Goal: Information Seeking & Learning: Learn about a topic

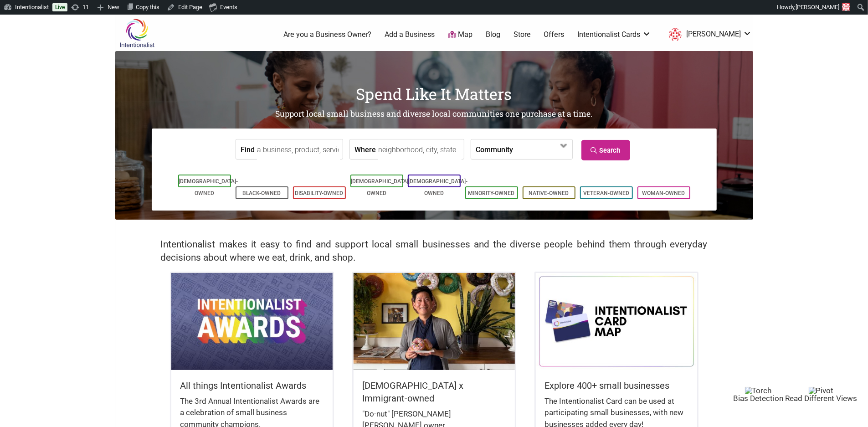
click at [500, 35] on link "Blog" at bounding box center [493, 35] width 15 height 10
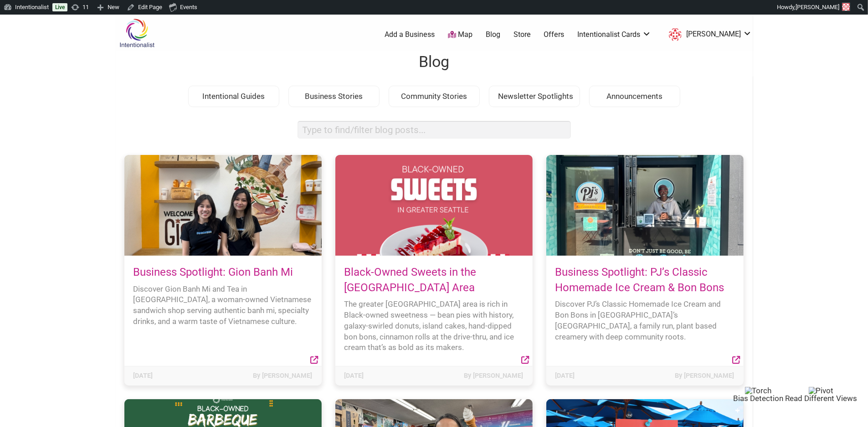
click at [473, 32] on link "Map" at bounding box center [460, 35] width 25 height 10
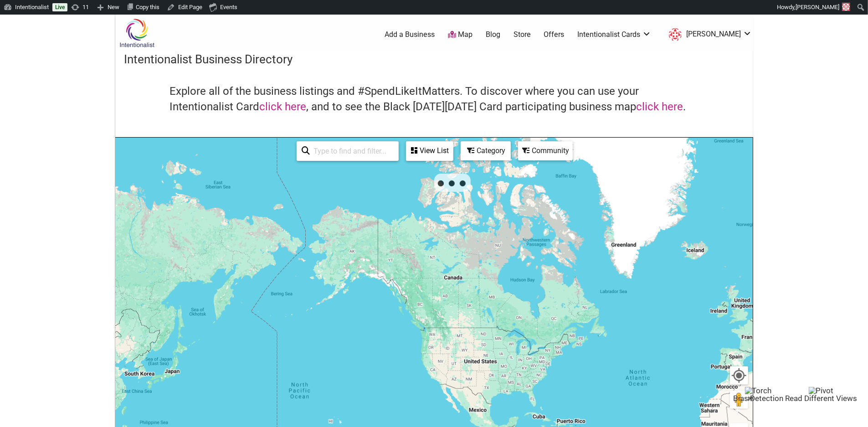
click at [144, 36] on img at bounding box center [136, 33] width 43 height 30
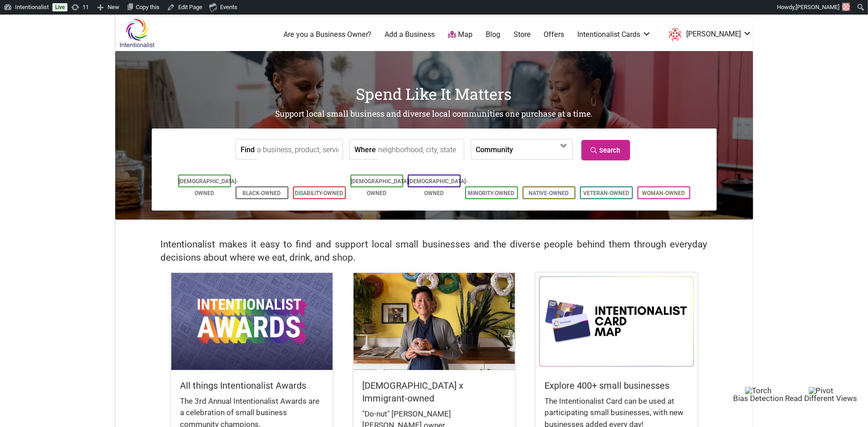
click at [276, 151] on input "Find" at bounding box center [298, 149] width 83 height 21
click at [286, 170] on div "Coven Salon" at bounding box center [302, 170] width 81 height 17
type input "Coven Salon"
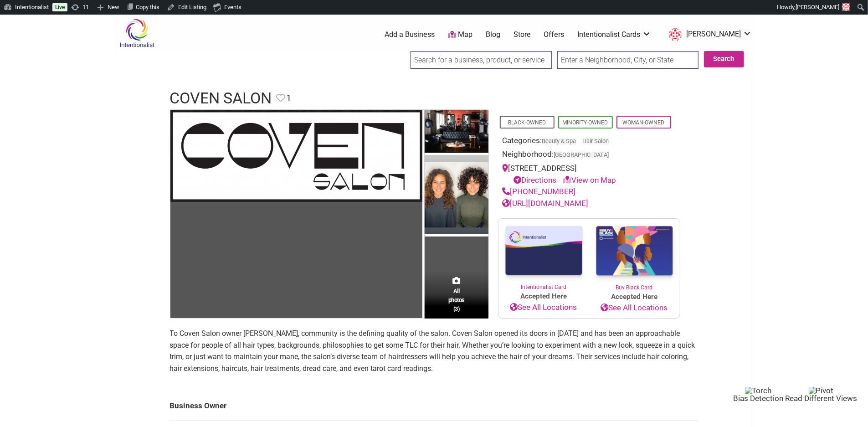
click at [414, 60] on input "search" at bounding box center [481, 60] width 141 height 18
paste input "DEFINED Salon"
type input "DEFINED Salon"
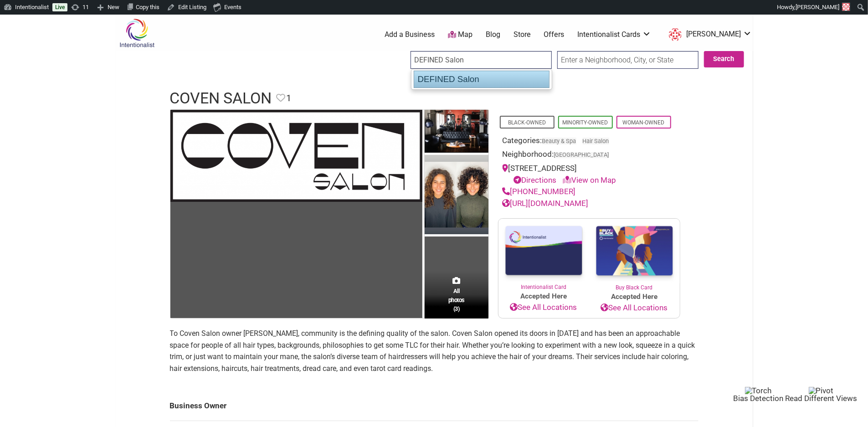
click at [444, 88] on ul "DEFINED Salon" at bounding box center [481, 79] width 141 height 21
click at [439, 81] on div "DEFINED Salon" at bounding box center [482, 79] width 136 height 17
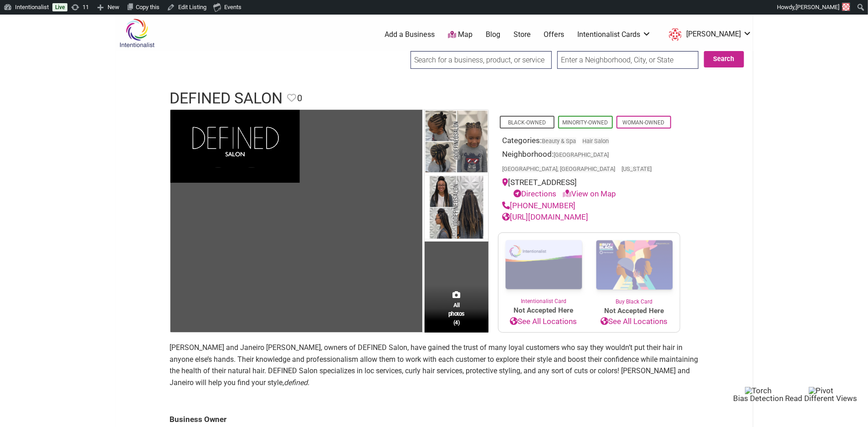
click at [468, 54] on input "search" at bounding box center [481, 60] width 141 height 18
paste input "GinaHair Affair"
type input "GinaHair Affair"
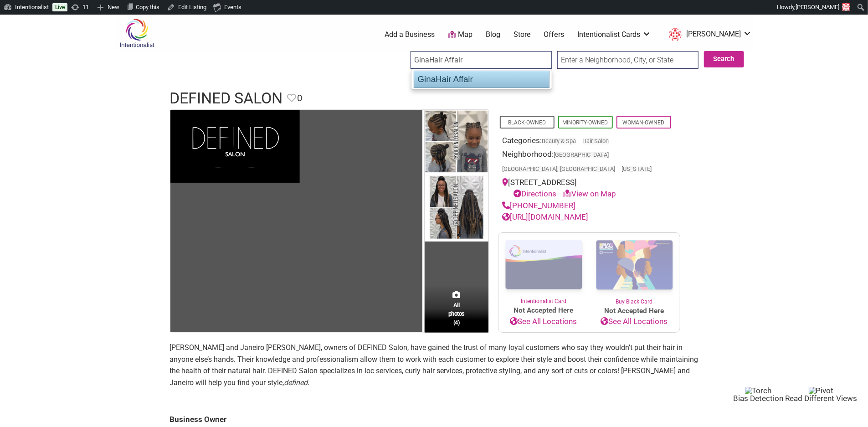
click at [457, 74] on div "GinaHair Affair" at bounding box center [482, 79] width 136 height 17
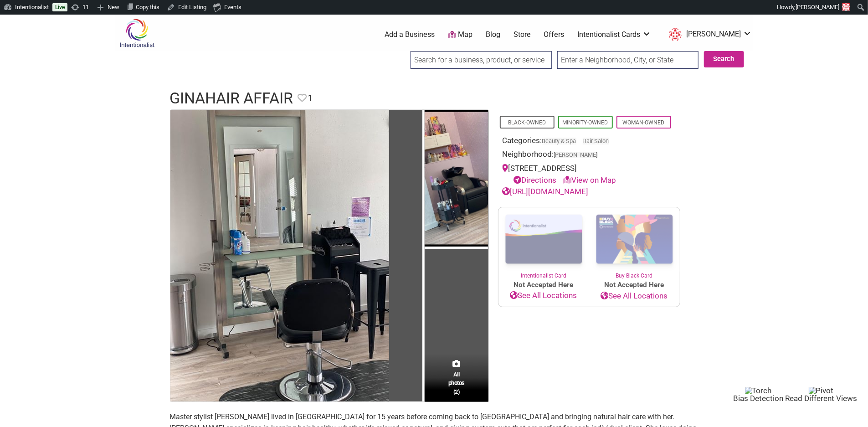
click at [446, 60] on input "search" at bounding box center [481, 60] width 141 height 18
paste input "Good Hair Salon"
type input "Good Hair Salon"
click at [402, 51] on input "Search" at bounding box center [419, 60] width 35 height 19
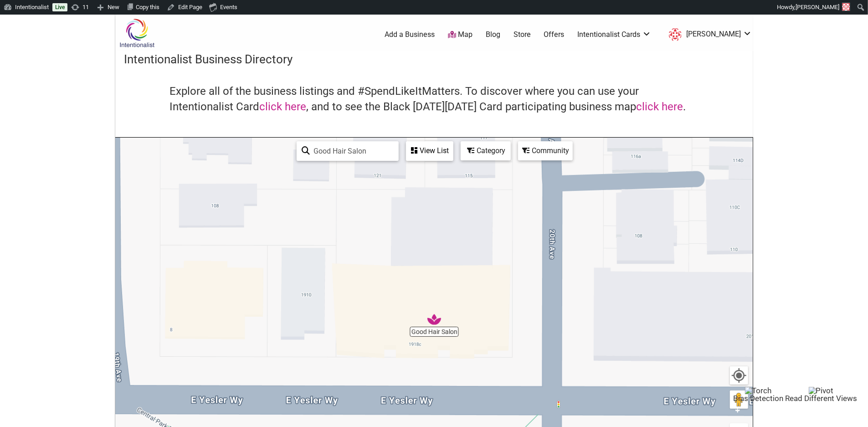
click at [437, 154] on div "View List" at bounding box center [430, 150] width 46 height 17
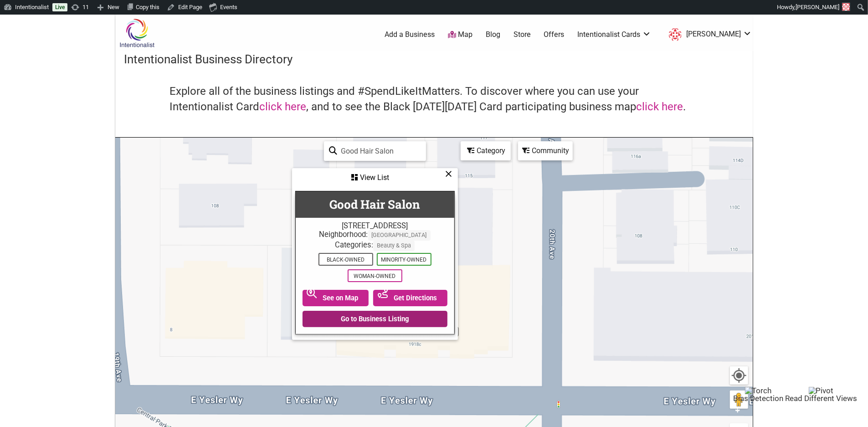
click at [382, 319] on link "Go to Business Listing" at bounding box center [375, 319] width 145 height 16
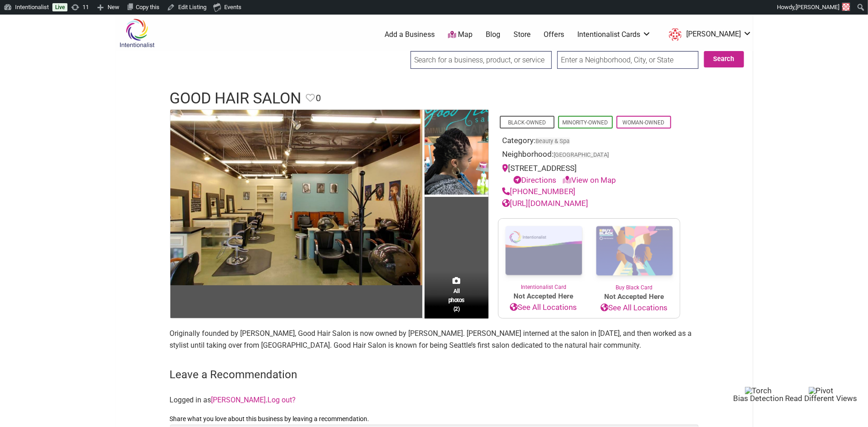
click at [456, 62] on input "search" at bounding box center [481, 60] width 141 height 18
paste input "Life’s Salon"
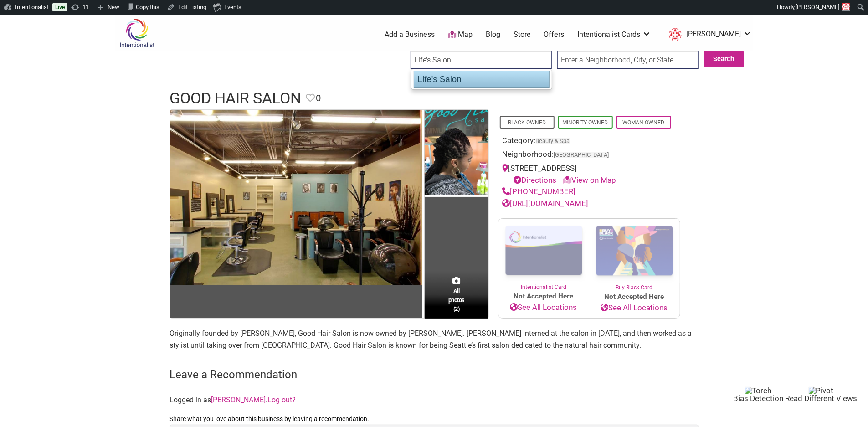
click at [449, 83] on div "Life's Salon" at bounding box center [482, 79] width 136 height 17
type input "Life's Salon"
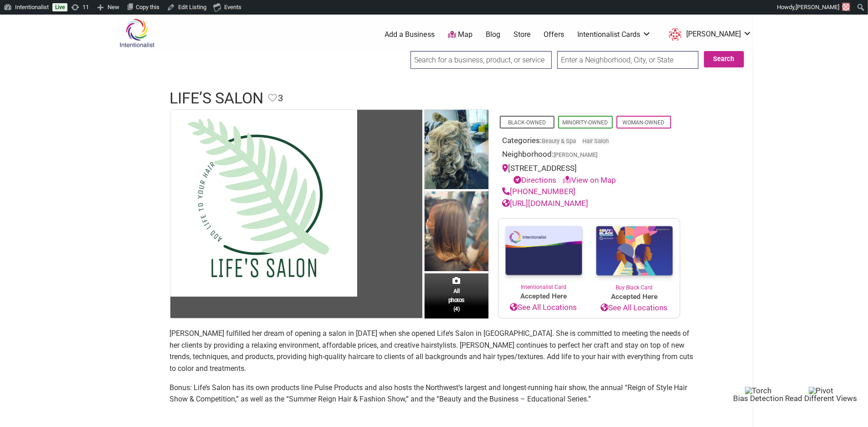
click at [445, 52] on input "search" at bounding box center [481, 60] width 141 height 18
paste input "Natural Legacies"
type input "Natural Legacies"
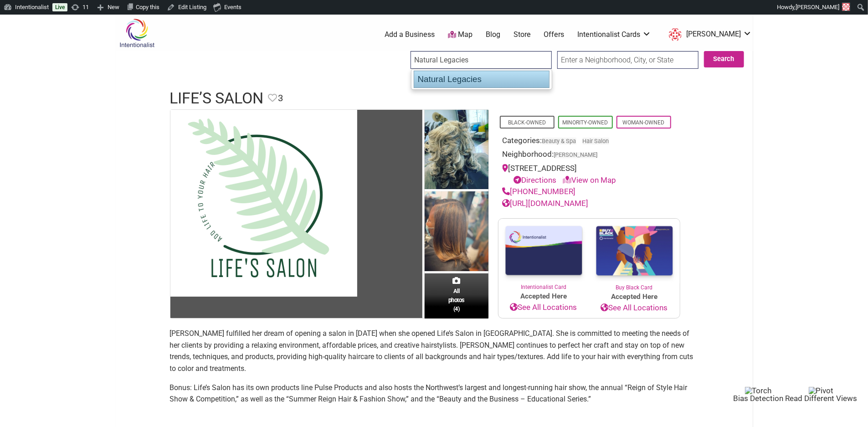
click at [451, 78] on div "Natural Legacies" at bounding box center [482, 79] width 136 height 17
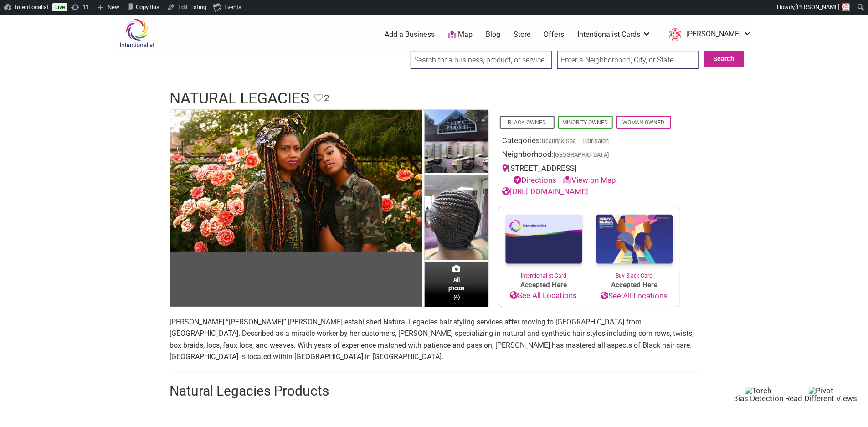
click at [518, 55] on input "search" at bounding box center [481, 60] width 141 height 18
paste input "Rock Steady Hair"
type input "Rock Steady Hair"
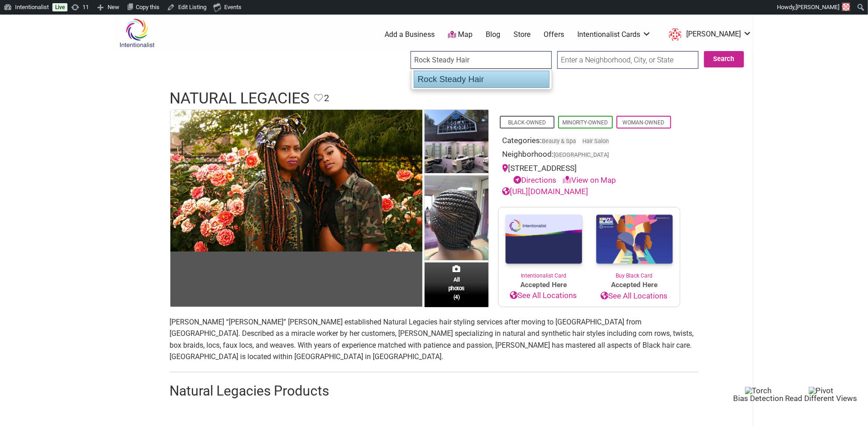
click at [490, 77] on div "Rock Steady Hair" at bounding box center [482, 79] width 136 height 17
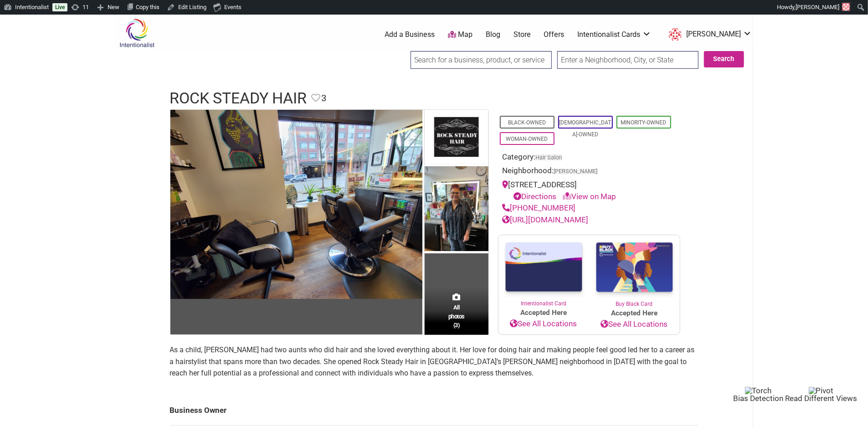
click at [496, 61] on input "search" at bounding box center [481, 60] width 141 height 18
paste input "Six17 Salon"
type input "Six17 Salon"
click at [402, 51] on input "Search" at bounding box center [419, 60] width 35 height 19
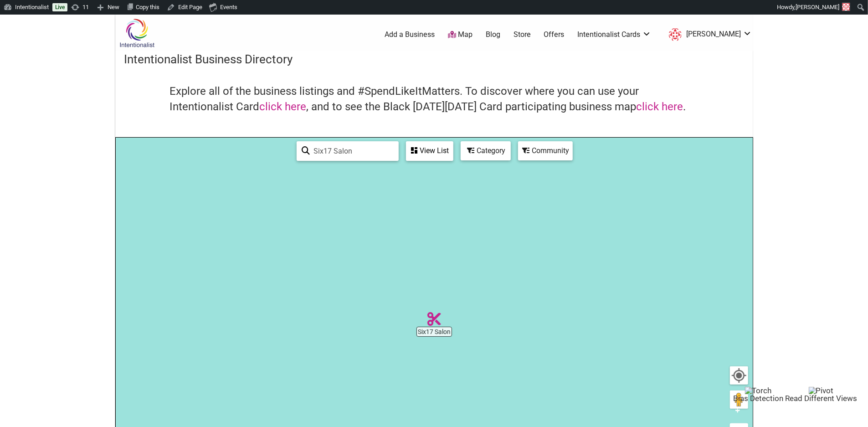
click at [420, 149] on div "View List" at bounding box center [430, 150] width 46 height 17
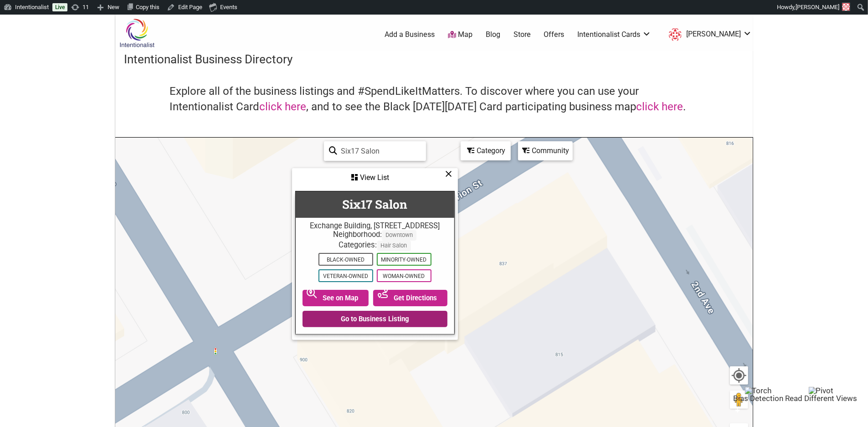
click at [376, 327] on link "Go to Business Listing" at bounding box center [375, 319] width 145 height 16
click at [357, 147] on input "Six17 Salon" at bounding box center [379, 151] width 83 height 18
paste input "tone Atelier"
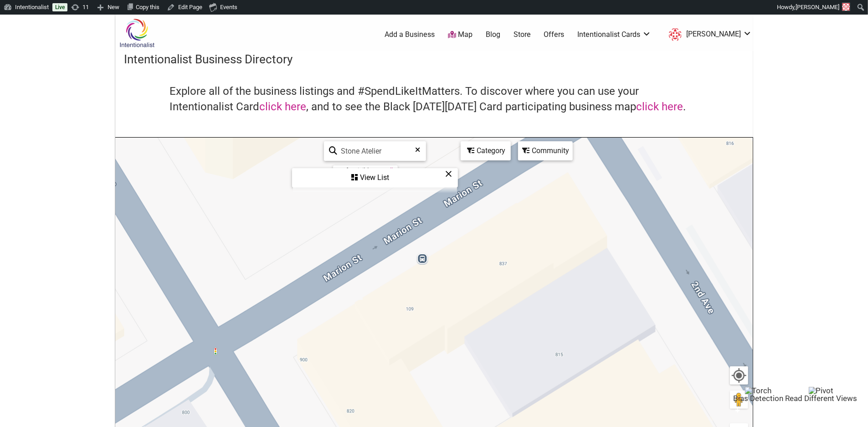
type input "Stone Atelier"
click at [378, 176] on div "View List" at bounding box center [375, 177] width 164 height 17
click at [361, 175] on div "0 of 1 visible See All" at bounding box center [338, 170] width 65 height 10
click at [356, 170] on link "See All" at bounding box center [357, 170] width 18 height 7
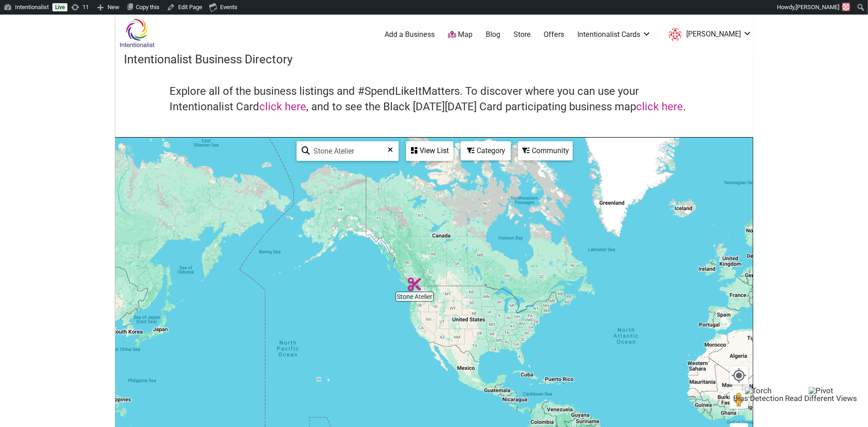
click at [414, 295] on div "To navigate, press the arrow keys." at bounding box center [434, 315] width 637 height 355
click at [437, 152] on div "View List" at bounding box center [430, 150] width 46 height 17
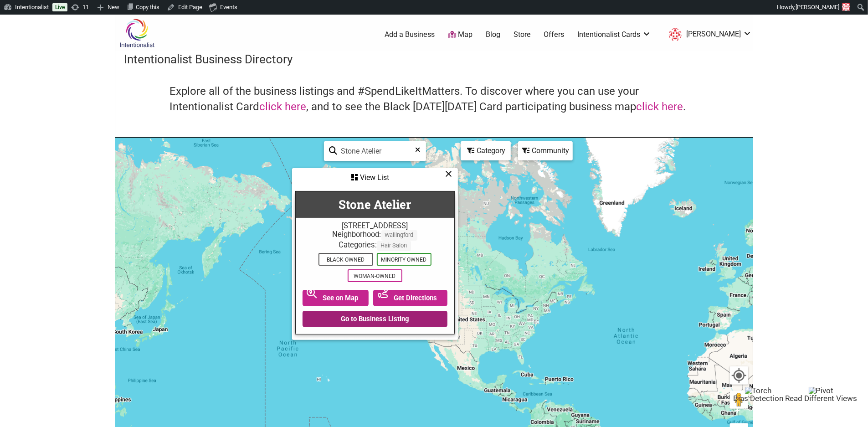
click at [382, 320] on link "Go to Business Listing" at bounding box center [375, 319] width 145 height 16
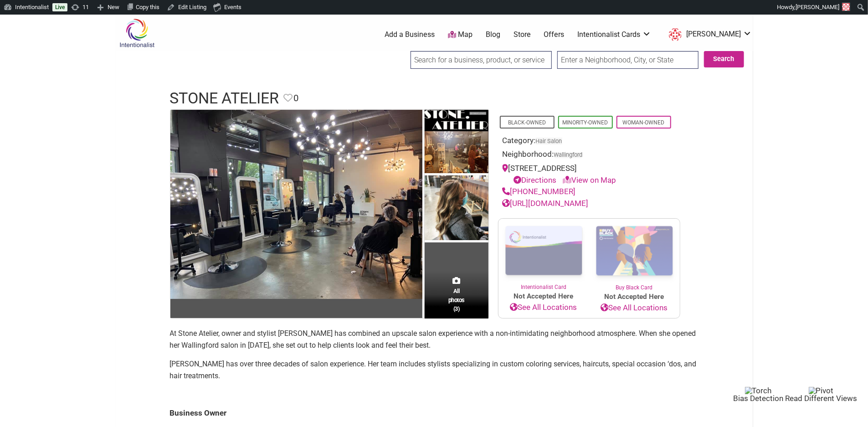
click at [437, 55] on input "search" at bounding box center [481, 60] width 141 height 18
paste input "[PERSON_NAME] Salon"
type input "[PERSON_NAME] Salon"
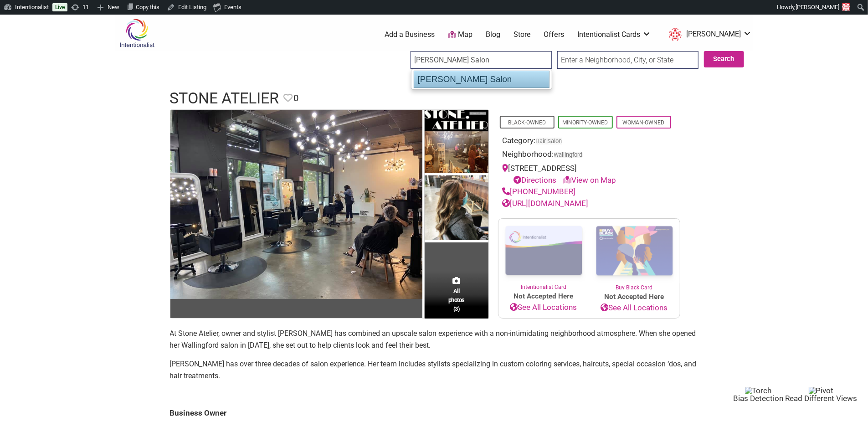
click at [441, 77] on div "[PERSON_NAME] Salon" at bounding box center [482, 79] width 136 height 17
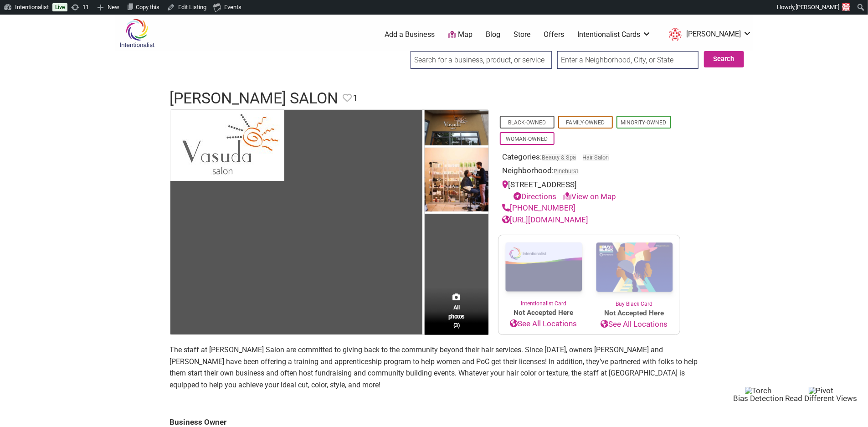
click at [481, 52] on input "search" at bounding box center [481, 60] width 141 height 18
paste input "Yvey"
type input "Yvey"
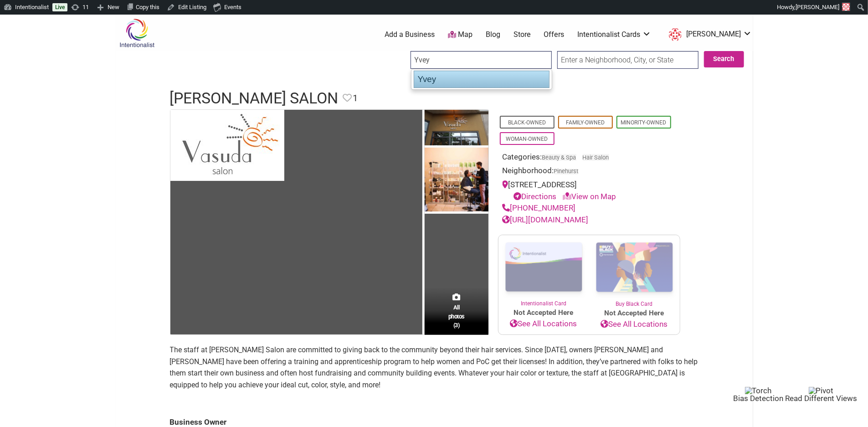
click at [449, 79] on div "Yvey" at bounding box center [482, 79] width 136 height 17
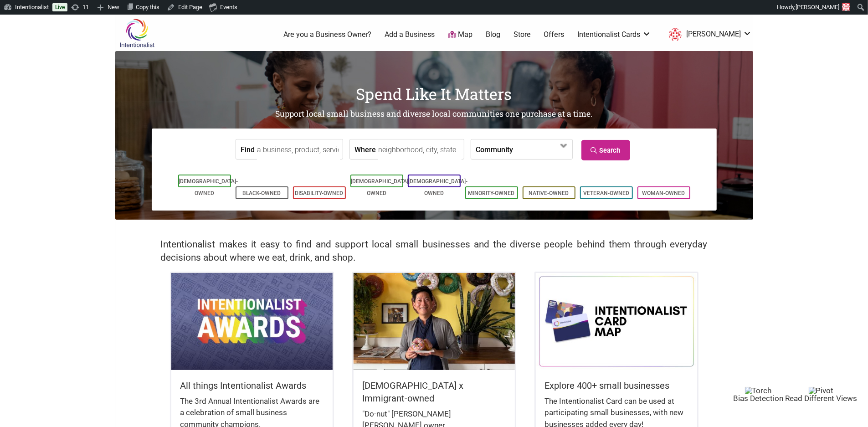
click at [500, 33] on link "Blog" at bounding box center [493, 35] width 15 height 10
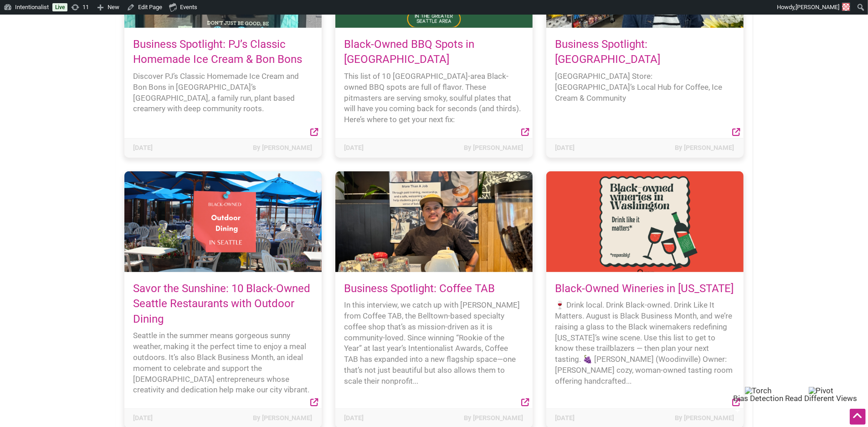
scroll to position [478, 0]
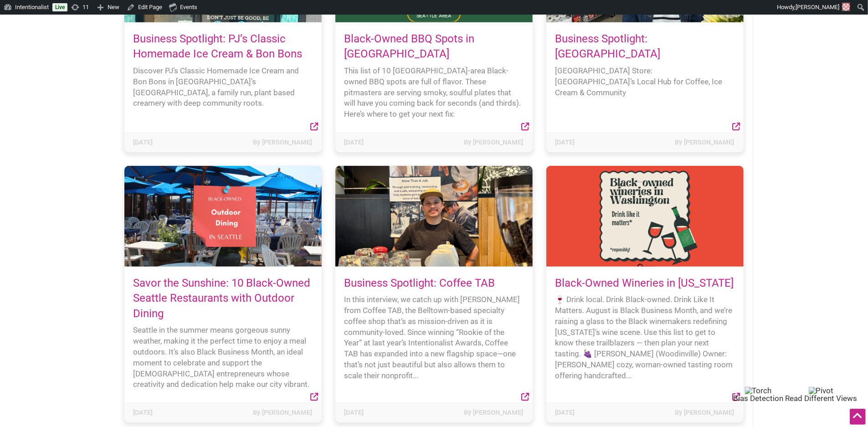
click at [599, 277] on link "Black-Owned Wineries in [US_STATE]" at bounding box center [645, 283] width 179 height 13
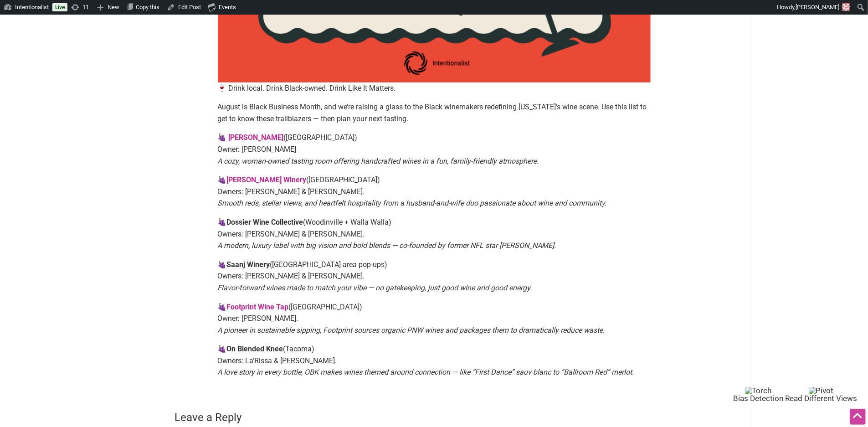
scroll to position [460, 0]
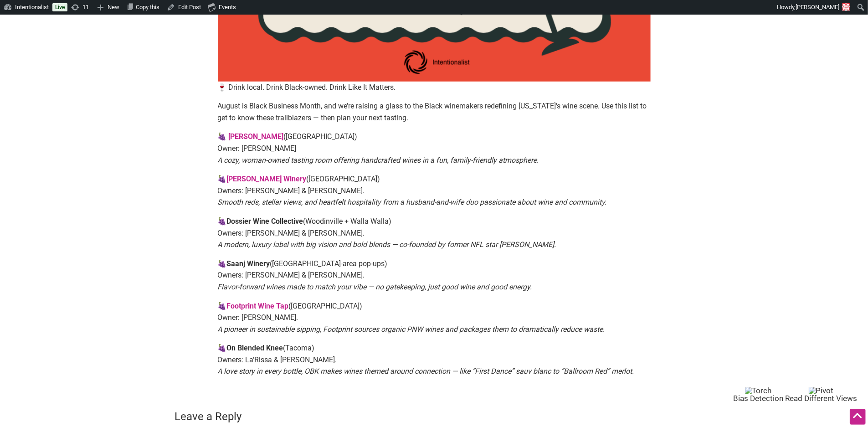
click at [395, 110] on p "August is Black Business Month, and we’re raising a glass to the Black winemake…" at bounding box center [434, 111] width 433 height 23
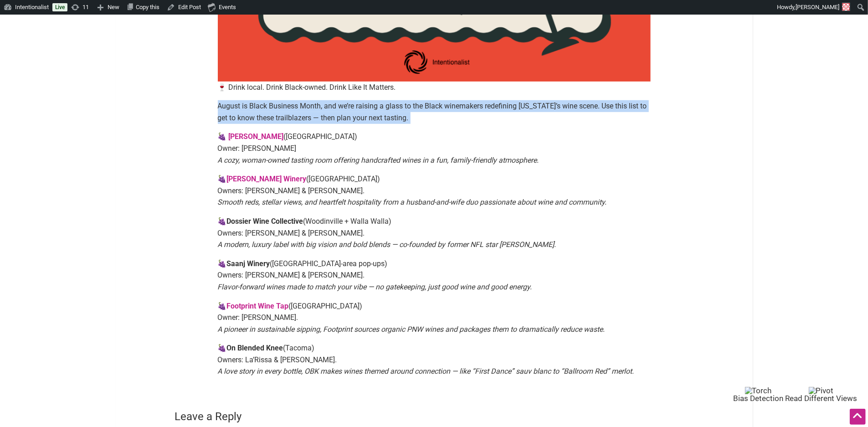
click at [395, 110] on p "August is Black Business Month, and we’re raising a glass to the Black winemake…" at bounding box center [434, 111] width 433 height 23
copy div "August is Black Business Month, and we’re raising a glass to the Black winemake…"
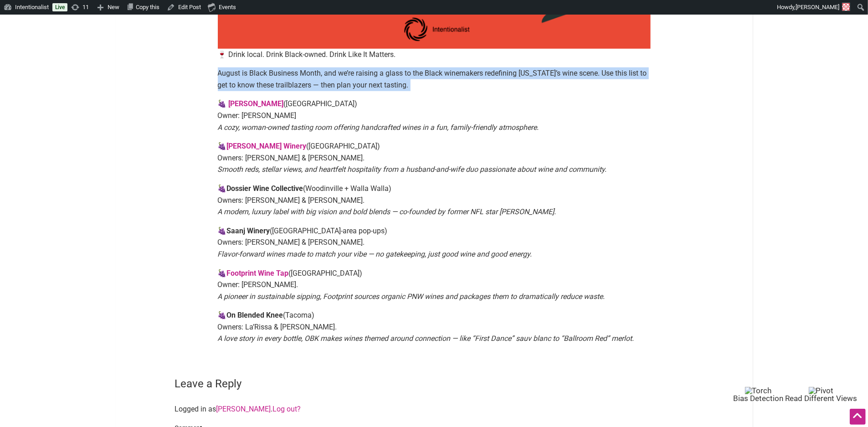
scroll to position [511, 0]
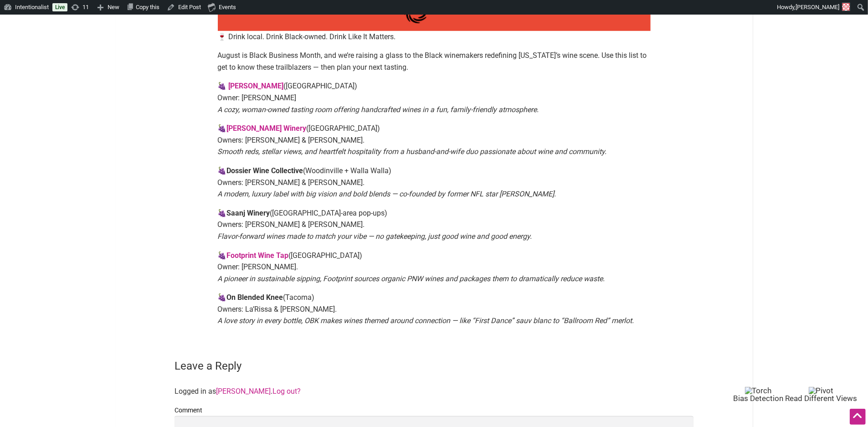
click at [313, 93] on p "🍇 [PERSON_NAME] (Woodinville) Owner: [PERSON_NAME] A cozy, woman-owned tasting …" at bounding box center [434, 97] width 433 height 35
click at [308, 130] on p "🍇 [PERSON_NAME] Winery ([GEOGRAPHIC_DATA]) Owners: [PERSON_NAME] & [PERSON_NAME…" at bounding box center [434, 140] width 433 height 35
click at [305, 176] on p "🍇 Dossier Wine Collective (Woodinville + Walla Walla) Owners: Sidney Rice & Tim…" at bounding box center [434, 182] width 433 height 35
click at [303, 212] on p "🍇 Saanj Winery (Seattle-area pop-ups) Owners: Shahron Chaudhry & Kye Freeman. F…" at bounding box center [434, 224] width 433 height 35
click at [302, 262] on p "🍇 Footprint Wine Tap (Capitol Hill) Owner: Kenneth Dillon. A pioneer in sustain…" at bounding box center [434, 267] width 433 height 35
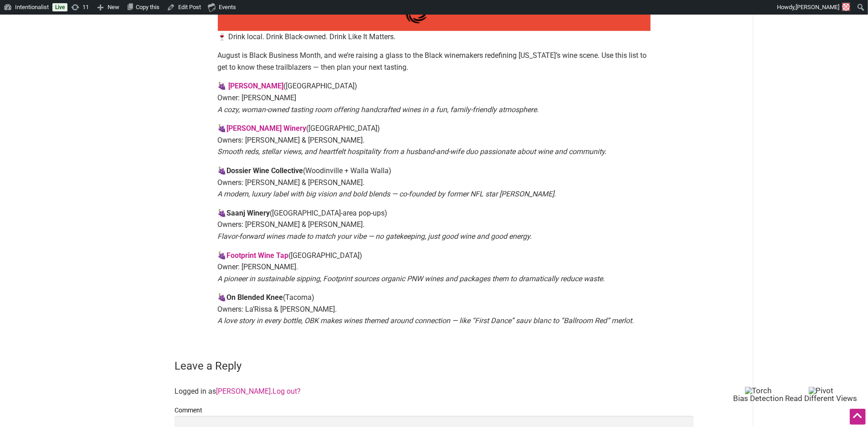
click at [302, 312] on p "🍇 On Blended Knee (Tacoma) Owners: La’Rissa & Michael Dwyer. A love story in ev…" at bounding box center [434, 309] width 433 height 35
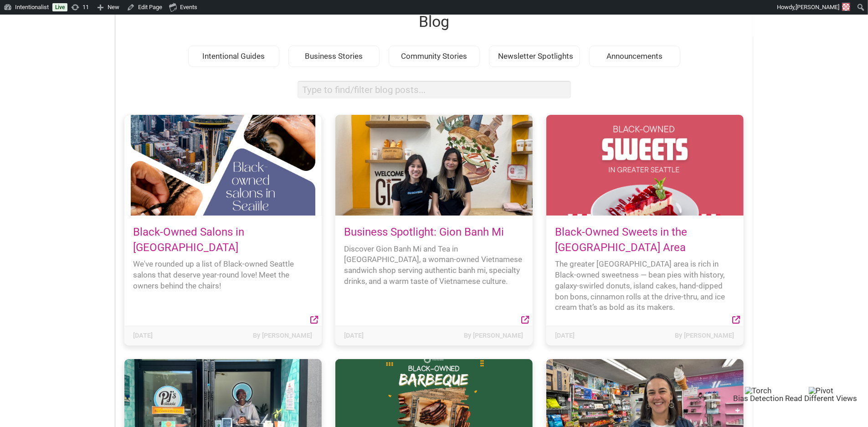
scroll to position [45, 0]
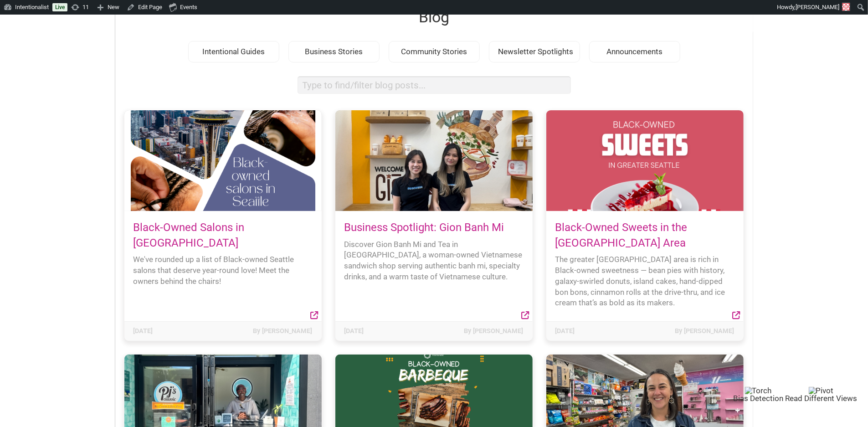
click at [231, 229] on link "Black-Owned Salons in [GEOGRAPHIC_DATA]" at bounding box center [189, 235] width 111 height 28
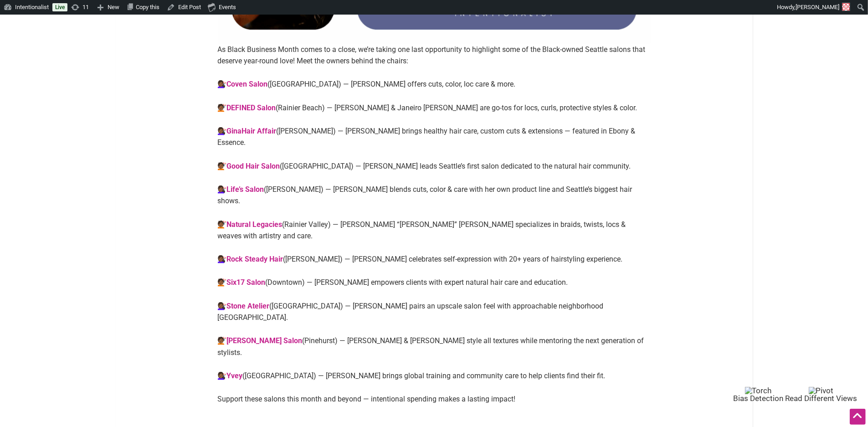
scroll to position [495, 0]
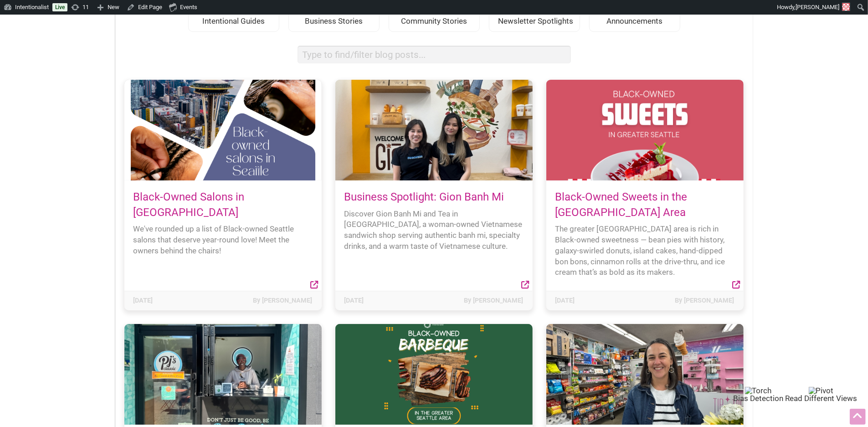
scroll to position [82, 0]
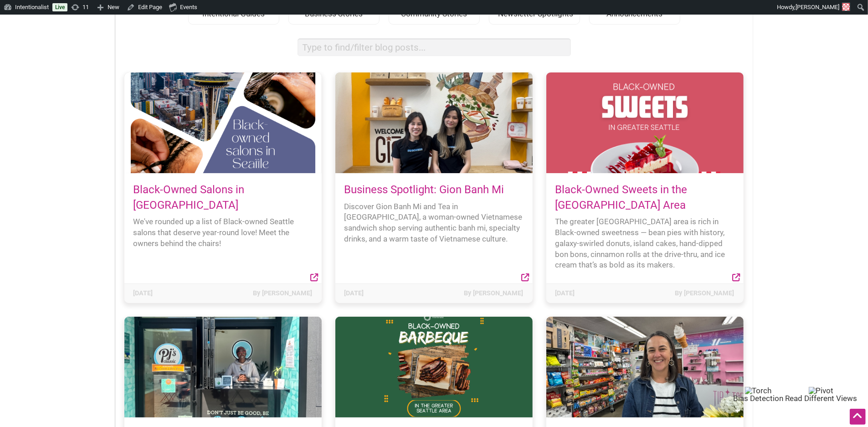
click at [590, 189] on link "Black-Owned Sweets in the Greater Seattle Area" at bounding box center [622, 197] width 132 height 28
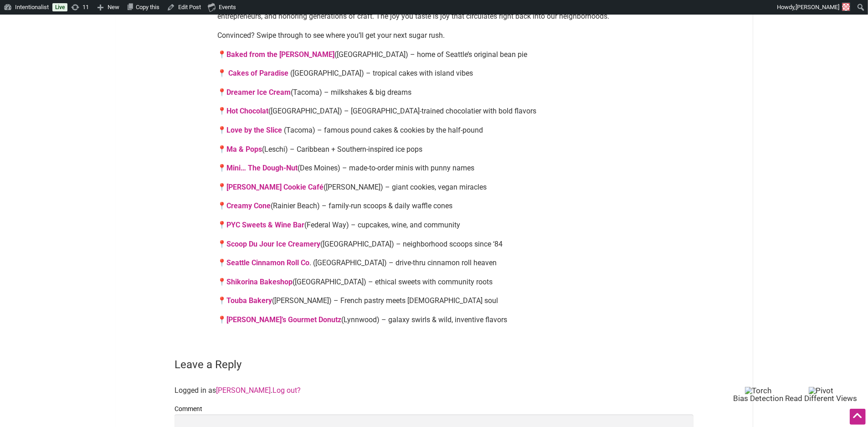
scroll to position [609, 0]
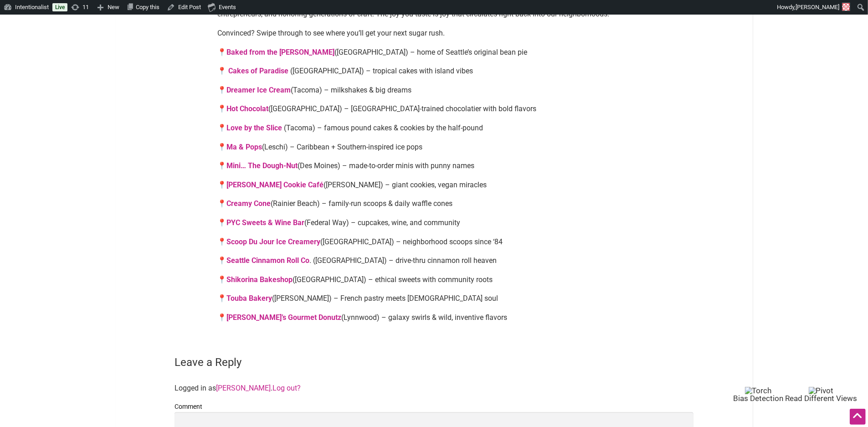
click at [424, 320] on p "📍 [PERSON_NAME]’s Gourmet Donutz (Lynnwood) – galaxy swirls & wild, inventive f…" at bounding box center [434, 318] width 433 height 12
click at [410, 296] on p "📍 [PERSON_NAME] ([PERSON_NAME]) – French pastry meets [DEMOGRAPHIC_DATA] soul" at bounding box center [434, 299] width 433 height 12
click at [408, 276] on p "📍 Shikorina Bakeshop (Capitol Hill) – ethical sweets with community roots" at bounding box center [434, 280] width 433 height 12
click at [407, 259] on p "📍 Seattle Cinnamon Roll Co . (Woodinville) – drive-thru cinnamon roll heaven" at bounding box center [434, 261] width 433 height 12
click at [401, 240] on p "📍 Scoop Du Jour Ice Creamery (Madison Park) – neighborhood scoops since ‘84" at bounding box center [434, 242] width 433 height 12
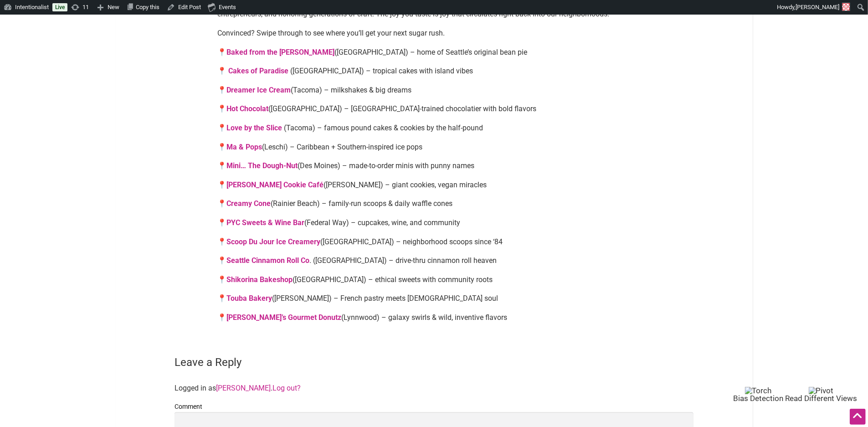
click at [393, 223] on p "📍 PYC Sweets & Wine Bar (Federal Way) – cupcakes, wine, and community" at bounding box center [434, 223] width 433 height 12
click at [386, 204] on p "📍 Creamy Cone (Rainier Beach) – family-run scoops & daily waffle cones" at bounding box center [434, 204] width 433 height 12
click at [380, 186] on p "📍 Pinckney Cookie Café (Kirkland) – giant cookies, vegan miracles" at bounding box center [434, 185] width 433 height 12
click at [375, 160] on p "📍 Mini… The Dough-Nut (Des Moines) – made-to-order minis with punny names" at bounding box center [434, 166] width 433 height 12
click at [370, 149] on p "📍 Ma & Pops (Leschi) – Caribbean + Southern-inspired ice pops" at bounding box center [434, 147] width 433 height 12
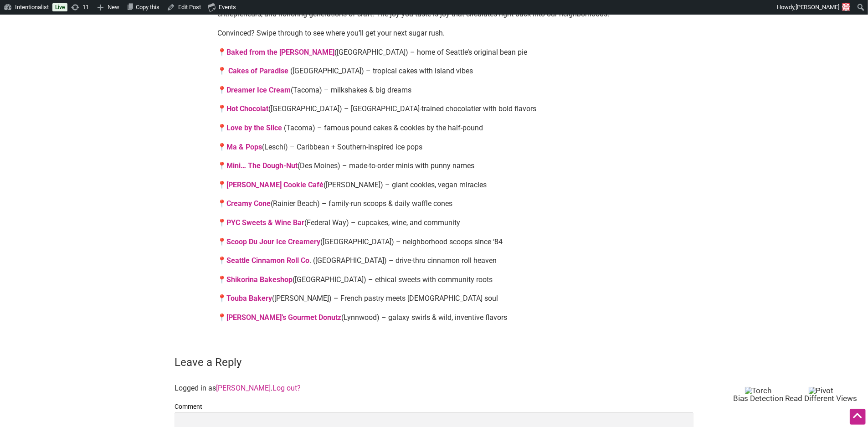
click at [370, 130] on p "📍 Love by the Slice (Tacoma) – famous pound cakes & cookies by the half-pound" at bounding box center [434, 128] width 433 height 12
click at [367, 108] on p "📍 Hot Chocolat (West Seattle) – Paris-trained chocolatier with bold flavors" at bounding box center [434, 109] width 433 height 12
click at [364, 93] on p "📍 Dreamer Ice Cream (Tacoma) – milkshakes & big dreams" at bounding box center [434, 90] width 433 height 12
click at [360, 69] on p "📍 Cakes of Paradise (Georgetown) – tropical cakes with island vibes" at bounding box center [434, 71] width 433 height 12
click at [358, 56] on p "📍 Baked from the Hart (Mount Baker) – home of Seattle’s original bean pie" at bounding box center [434, 52] width 433 height 12
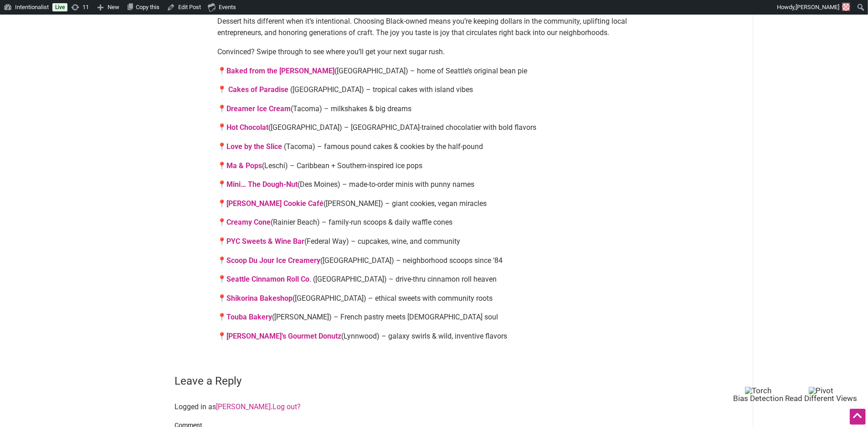
scroll to position [589, 0]
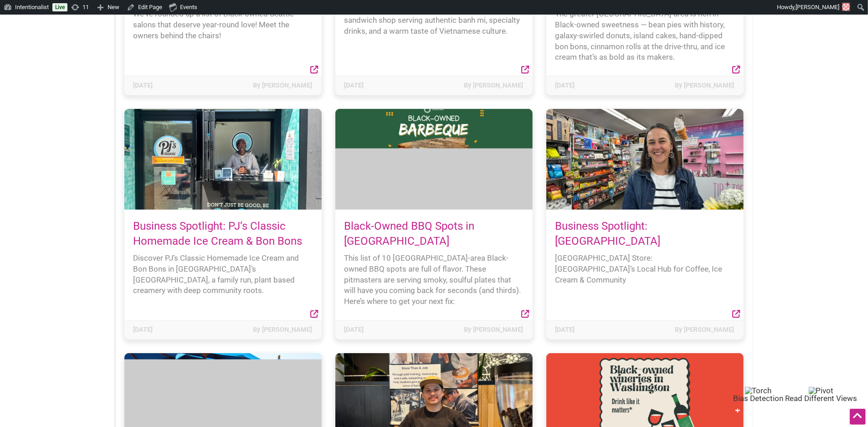
scroll to position [294, 0]
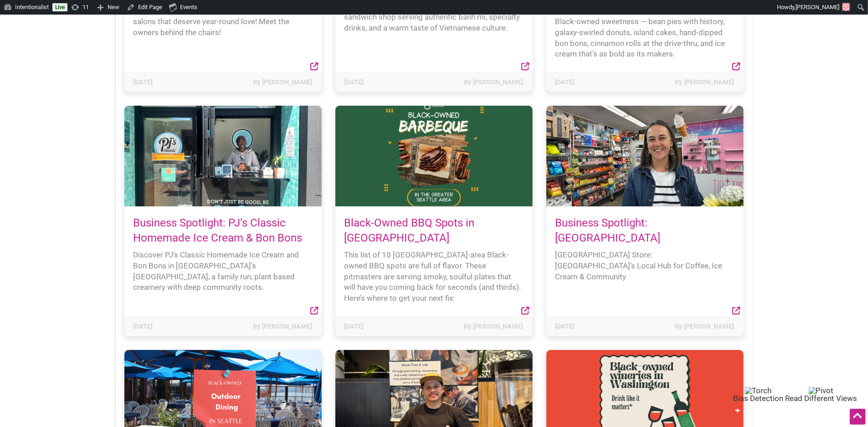
click at [388, 230] on h4 "Black-Owned BBQ Spots in [GEOGRAPHIC_DATA]" at bounding box center [434, 231] width 179 height 31
click at [383, 221] on link "Black-Owned BBQ Spots in [GEOGRAPHIC_DATA]" at bounding box center [410, 230] width 130 height 28
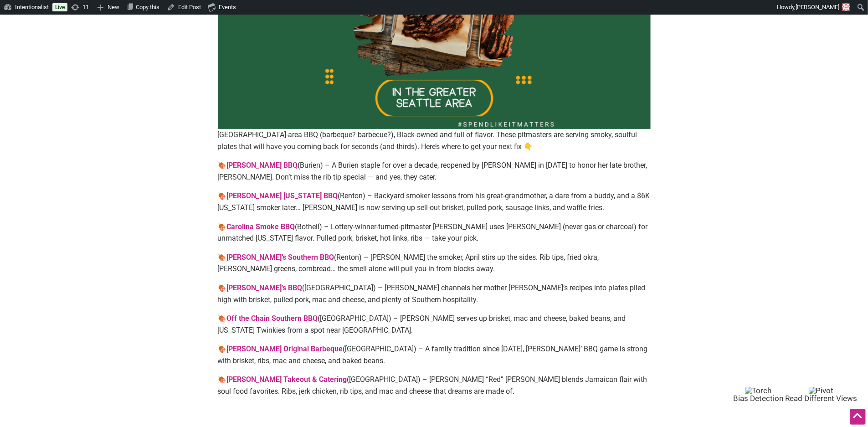
scroll to position [224, 0]
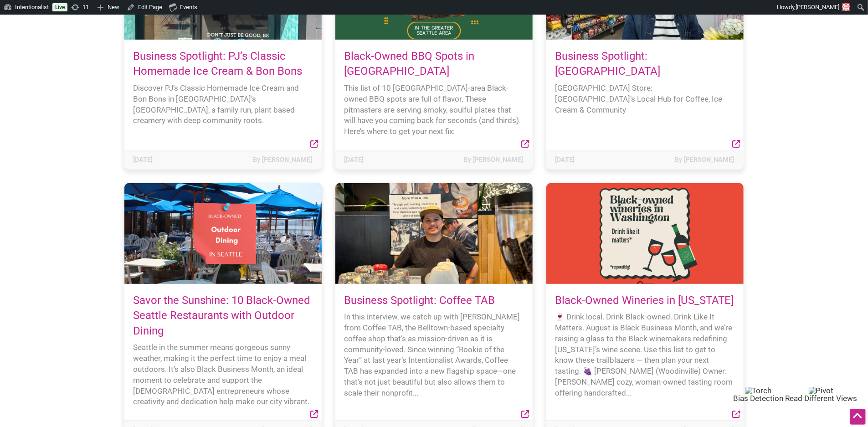
scroll to position [461, 0]
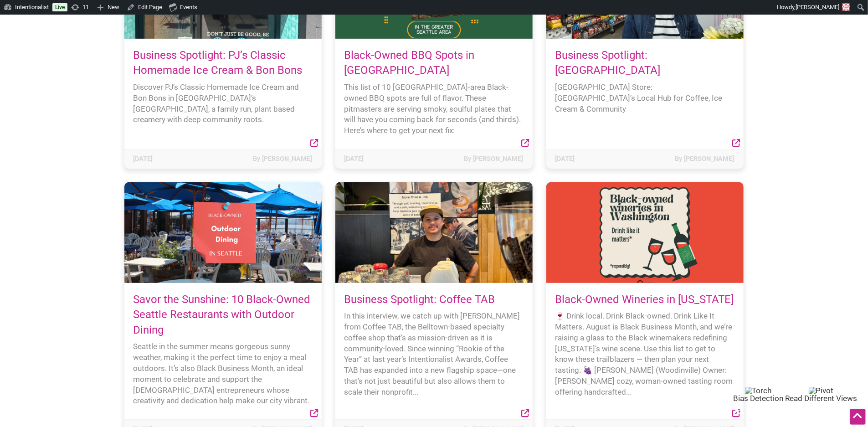
click at [198, 293] on link "Savor the Sunshine: 10 Black-Owned Seattle Restaurants with Outdoor Dining" at bounding box center [222, 314] width 177 height 43
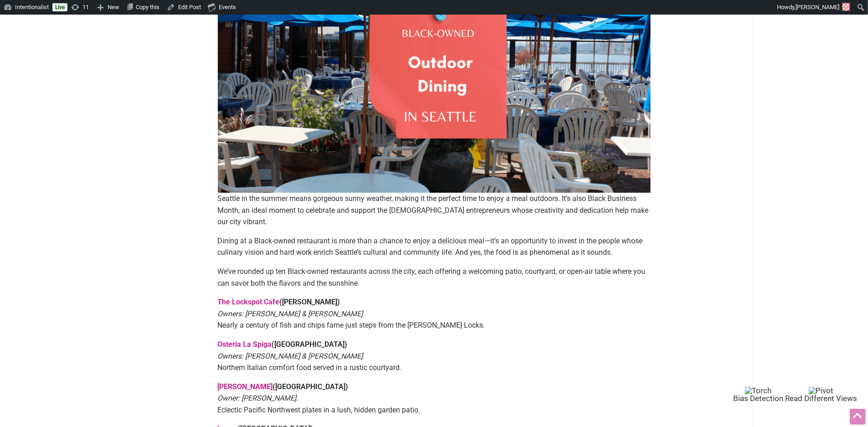
scroll to position [161, 0]
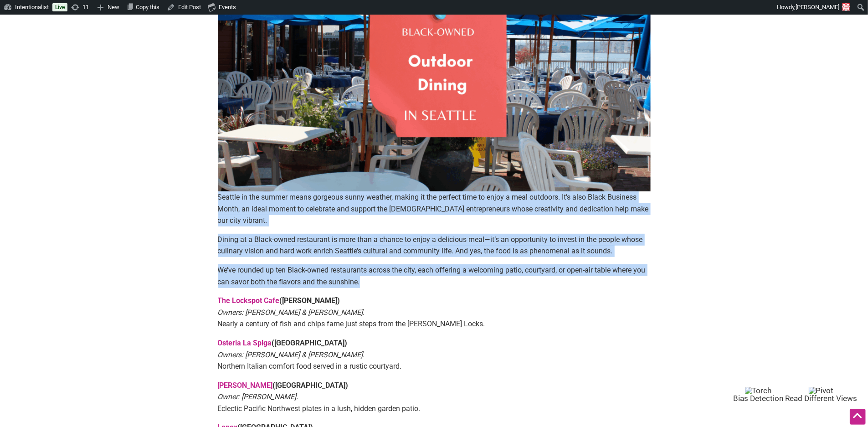
drag, startPoint x: 216, startPoint y: 200, endPoint x: 221, endPoint y: 281, distance: 81.2
click at [221, 281] on article "By Sarah — August 11, 2025 Seattle in the summer means gorgeous sunny weather, …" at bounding box center [434, 339] width 451 height 820
copy div "Seattle in the summer means gorgeous sunny weather, making it the perfect time …"
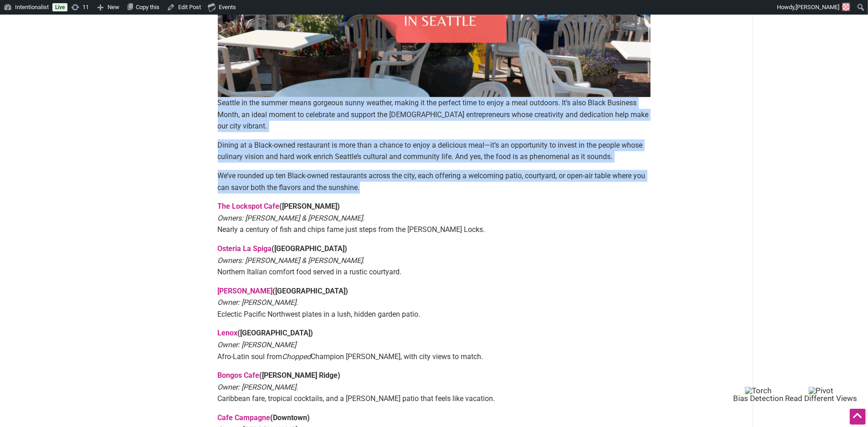
scroll to position [256, 0]
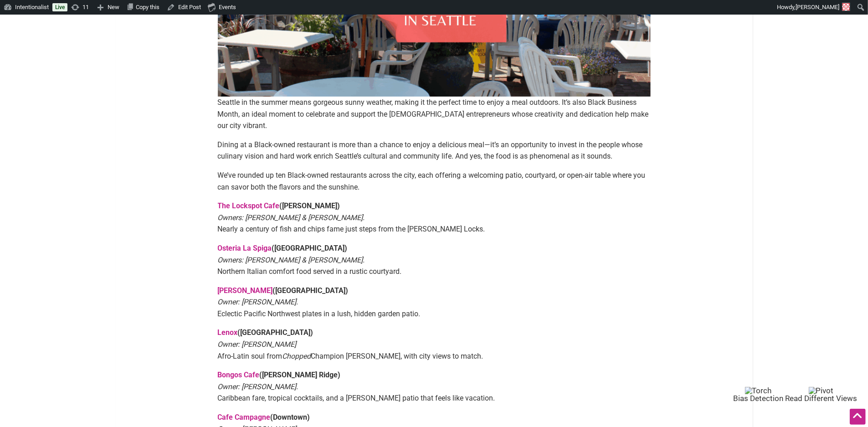
click at [394, 201] on p "The Lockspot Cafe (Ballard) Owners: Alison Soike & Ryan Faniel. Nearly a centur…" at bounding box center [434, 217] width 433 height 35
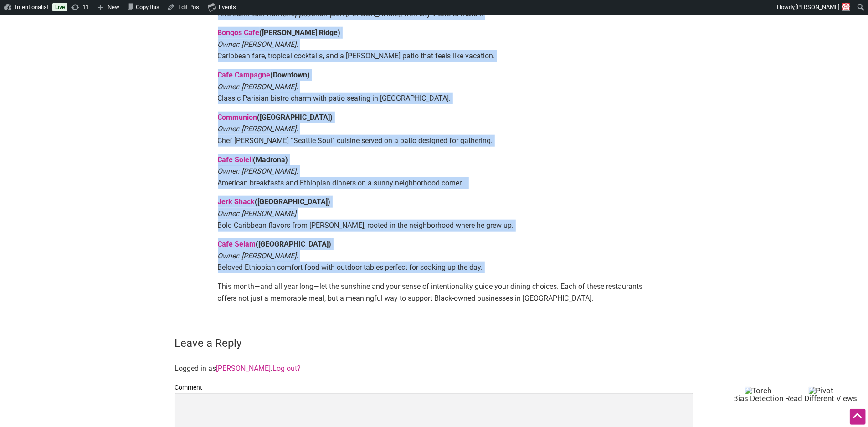
scroll to position [696, 0]
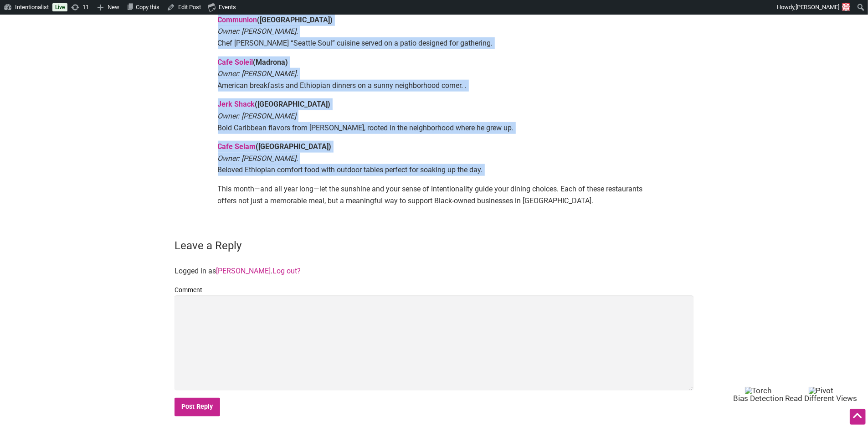
drag, startPoint x: 210, startPoint y: 188, endPoint x: 325, endPoint y: 165, distance: 117.5
copy div "The Lockspot Cafe (Ballard) Owners: Alison Soike & Ryan Faniel. Nearly a centur…"
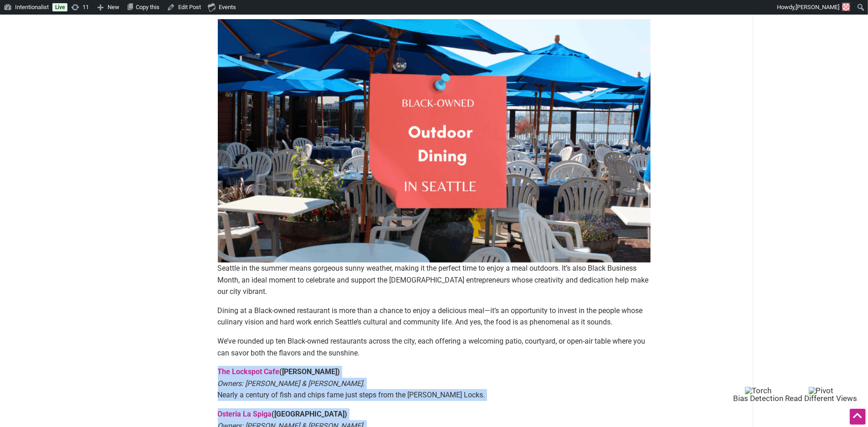
scroll to position [89, 0]
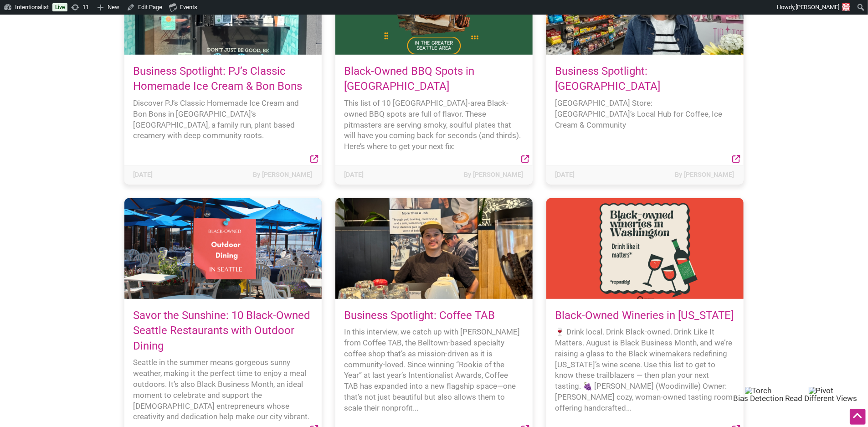
scroll to position [447, 0]
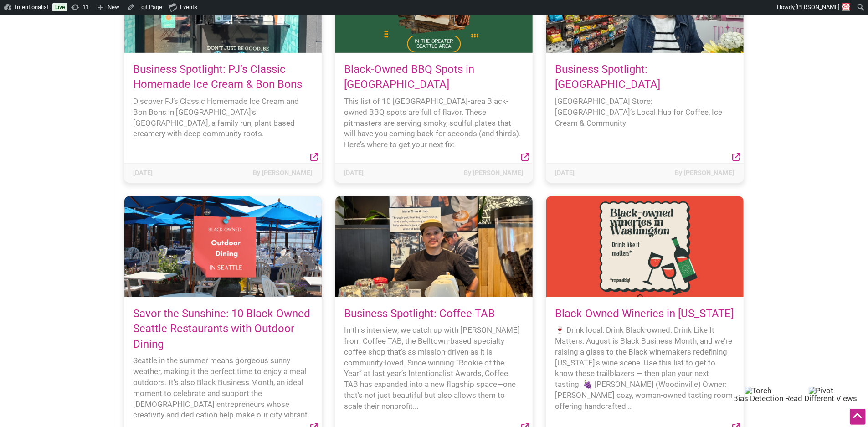
click at [580, 307] on link "Black-Owned Wineries in [US_STATE]" at bounding box center [645, 313] width 179 height 13
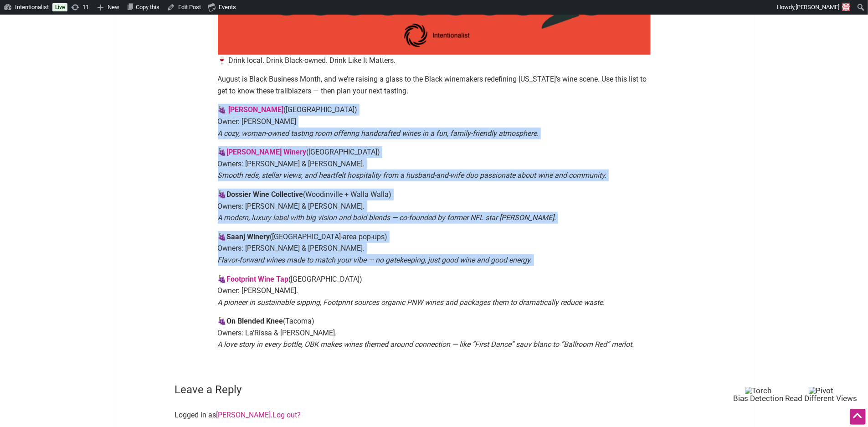
scroll to position [502, 0]
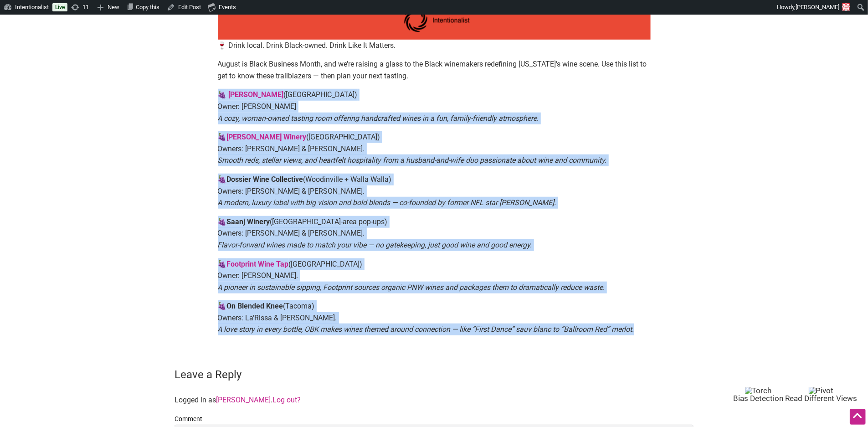
drag, startPoint x: 209, startPoint y: 149, endPoint x: 219, endPoint y: 336, distance: 188.0
copy div "🍇 LoRemips Dolor (Sitametcons) Adipi: Elitse Doei T inci, utlab-etdol magnaal e…"
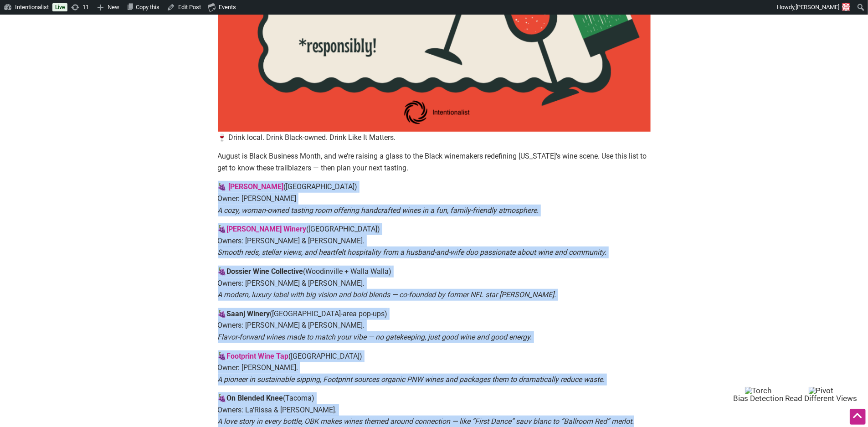
scroll to position [407, 0]
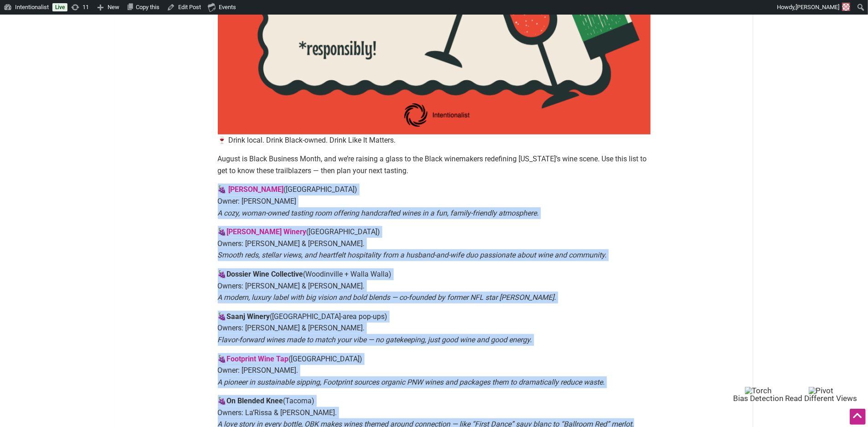
copy div "🍇 LoRemips Dolor (Sitametcons) Adipi: Elitse Doei T inci, utlab-etdol magnaal e…"
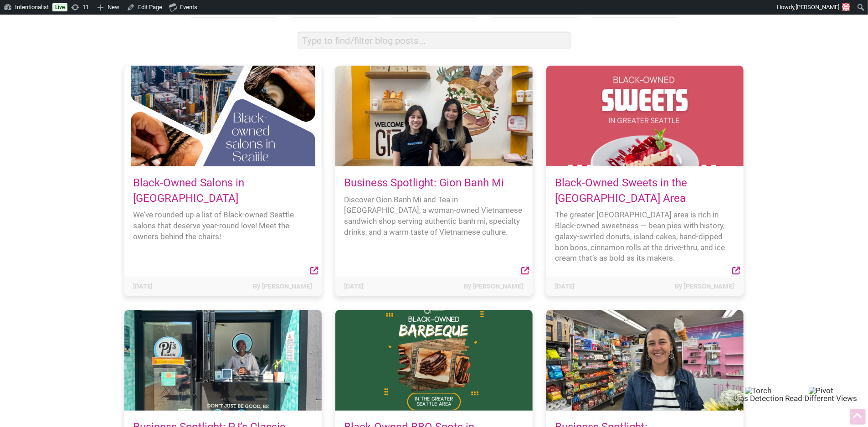
scroll to position [90, 0]
click at [243, 146] on div at bounding box center [222, 115] width 197 height 101
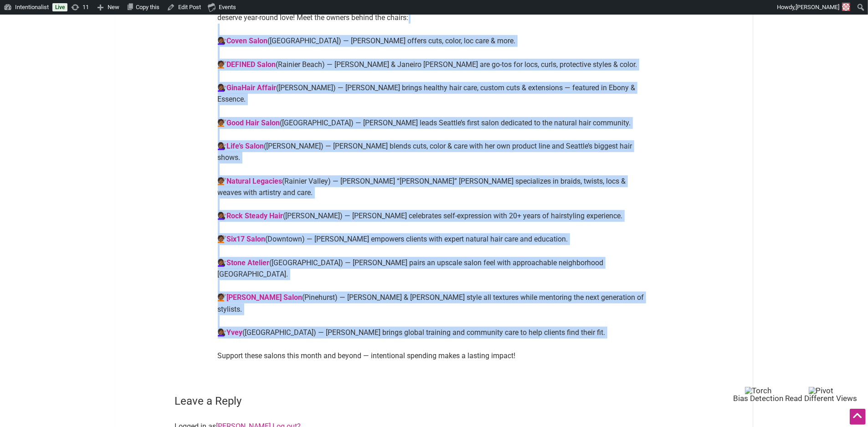
scroll to position [546, 0]
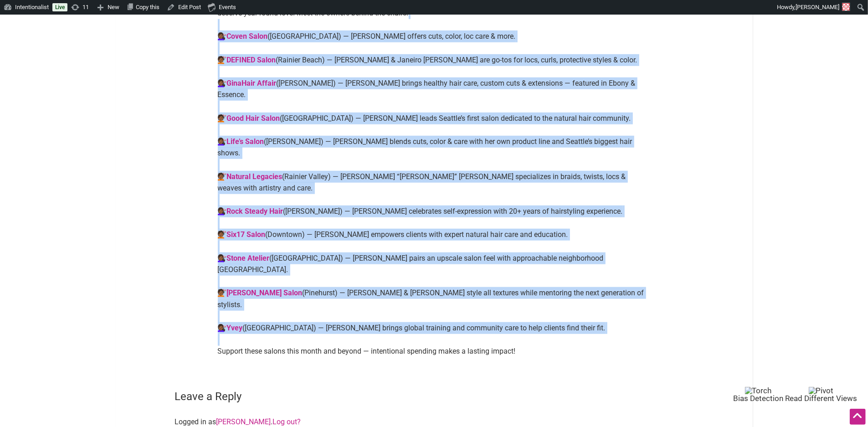
drag, startPoint x: 213, startPoint y: 201, endPoint x: 216, endPoint y: 288, distance: 86.7
copy p "💇🏾‍♀️ Coven Salon (Madison Valley) — Alexis Robinson offers cuts, color, loc ca…"
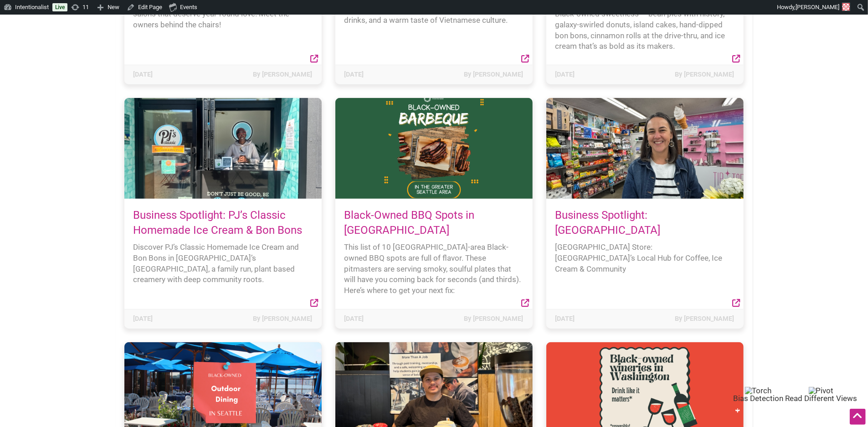
scroll to position [305, 0]
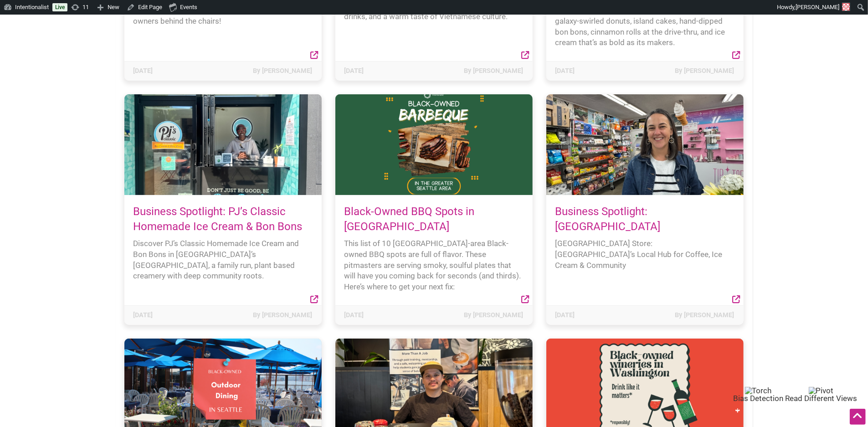
click at [418, 159] on div at bounding box center [433, 144] width 197 height 101
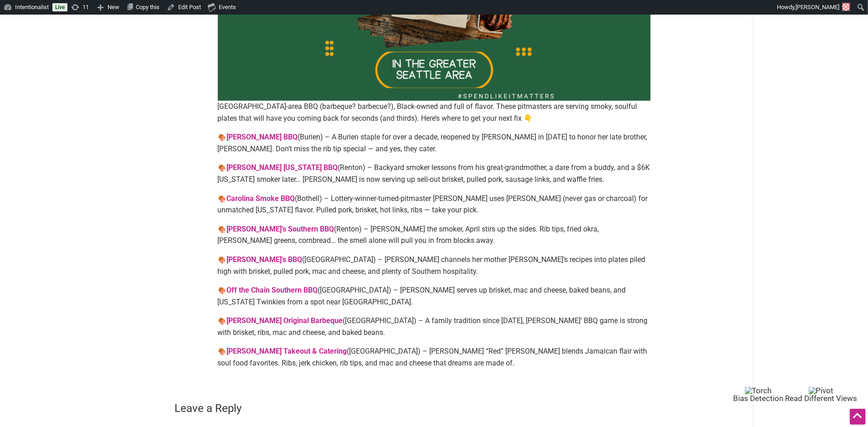
scroll to position [263, 0]
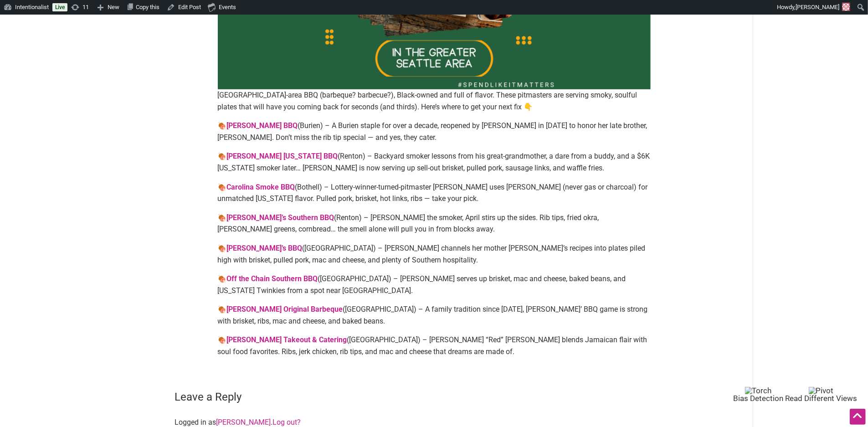
click at [219, 176] on div "[GEOGRAPHIC_DATA]-area BBQ (barbeque? barbecue?), Black-owned and full of flavo…" at bounding box center [434, 92] width 433 height 531
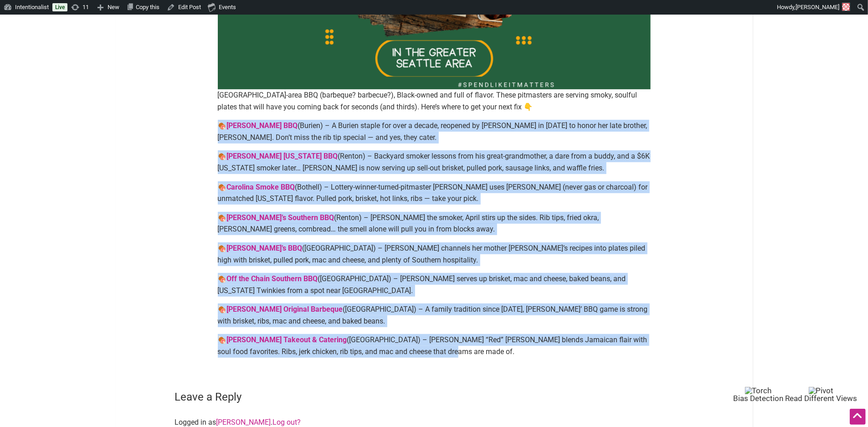
drag, startPoint x: 206, startPoint y: 122, endPoint x: 217, endPoint y: 359, distance: 237.7
click at [217, 359] on main "By [PERSON_NAME] — [DATE] [GEOGRAPHIC_DATA]-area BBQ (barbeque? barbecue?), Bla…" at bounding box center [434, 210] width 568 height 766
copy div "🍖 Berry’s BBQ (Burien) – A Burien staple for over a decade, reopened by Judy Be…"
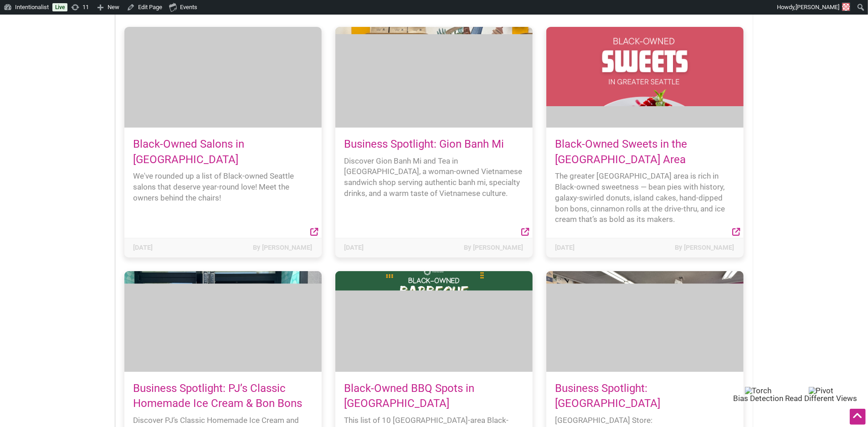
scroll to position [121, 0]
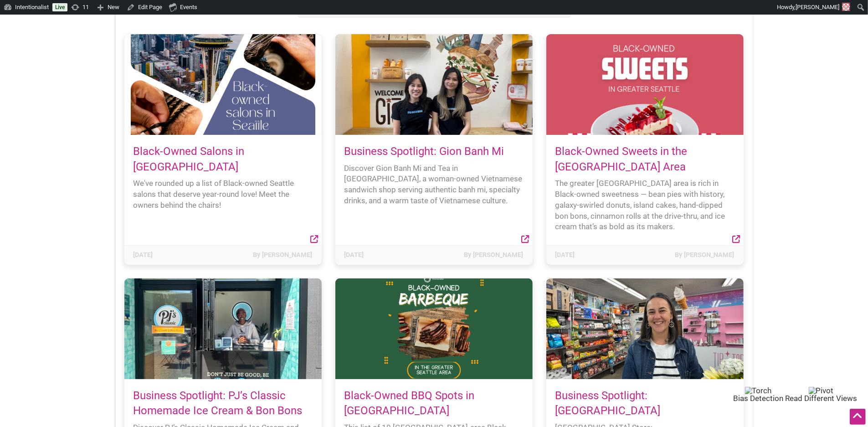
click at [573, 165] on link "Black-Owned Sweets in the Greater Seattle Area" at bounding box center [622, 159] width 132 height 28
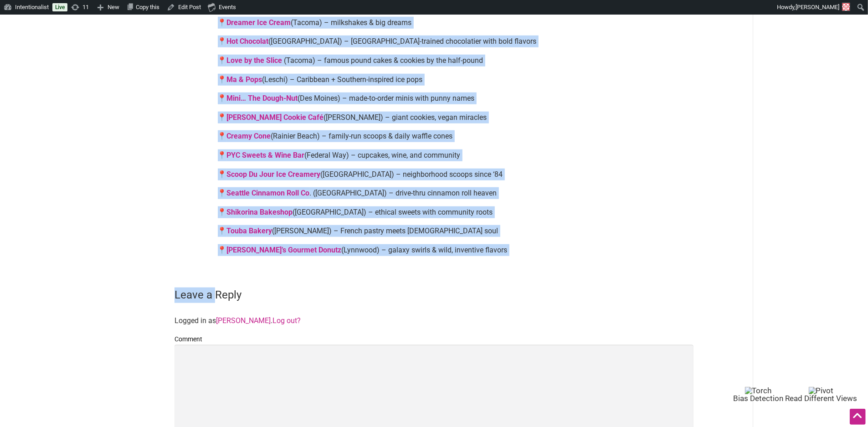
scroll to position [680, 0]
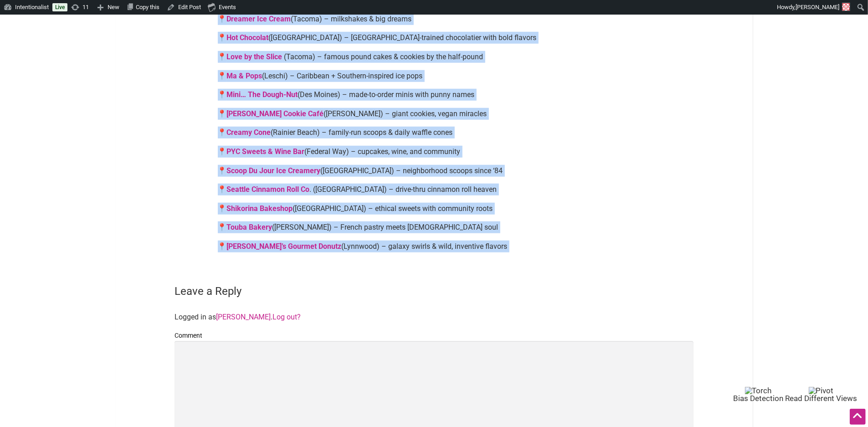
drag, startPoint x: 214, startPoint y: 152, endPoint x: 248, endPoint y: 278, distance: 131.4
copy main "📍 Lorem ipsu dol Sita (Conse Adipi) – elit se Doeiusm’t incididu utla etd 📍 Mag…"
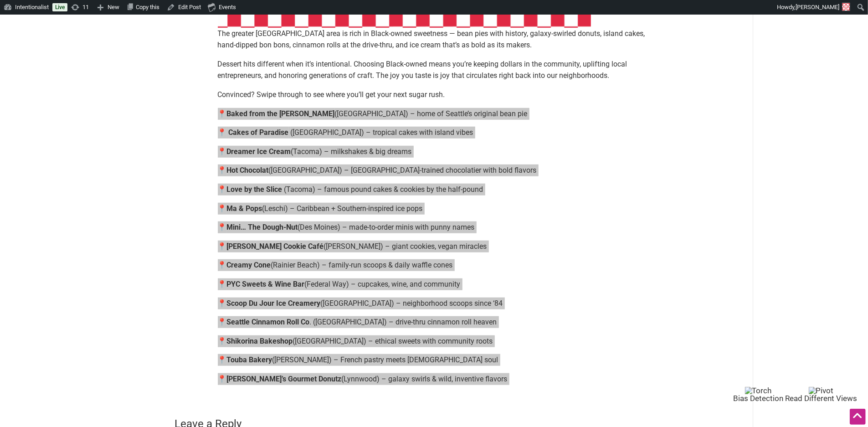
scroll to position [0, 0]
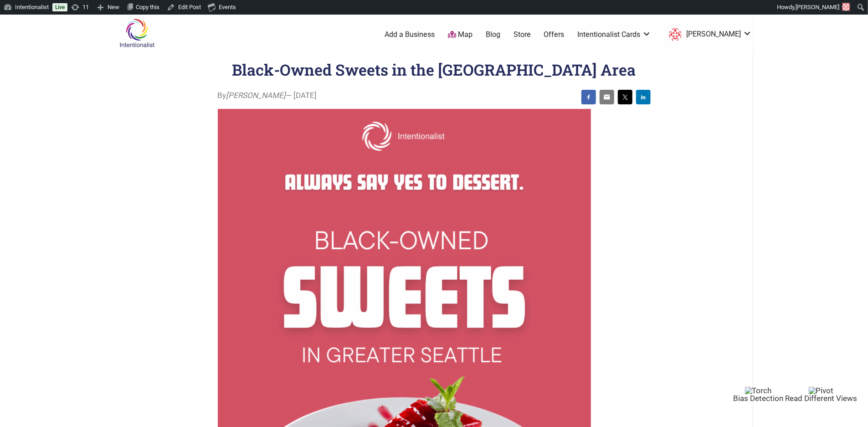
click at [500, 36] on link "Blog" at bounding box center [493, 35] width 15 height 10
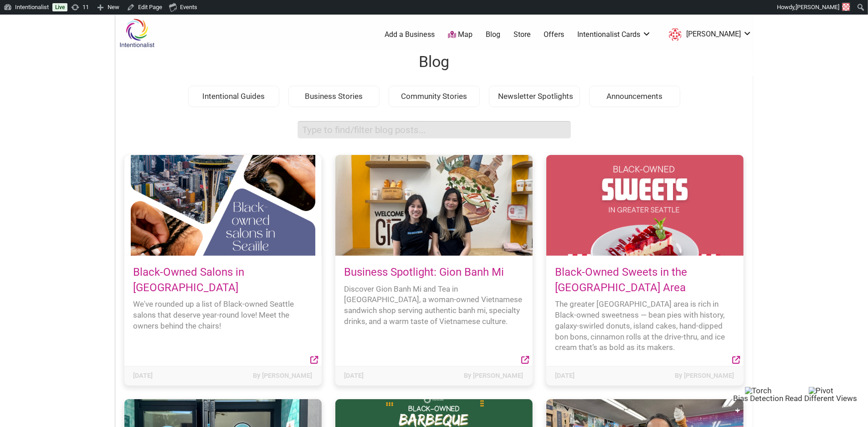
click at [415, 124] on input "search box" at bounding box center [434, 130] width 273 height 18
type input "[PERSON_NAME]"
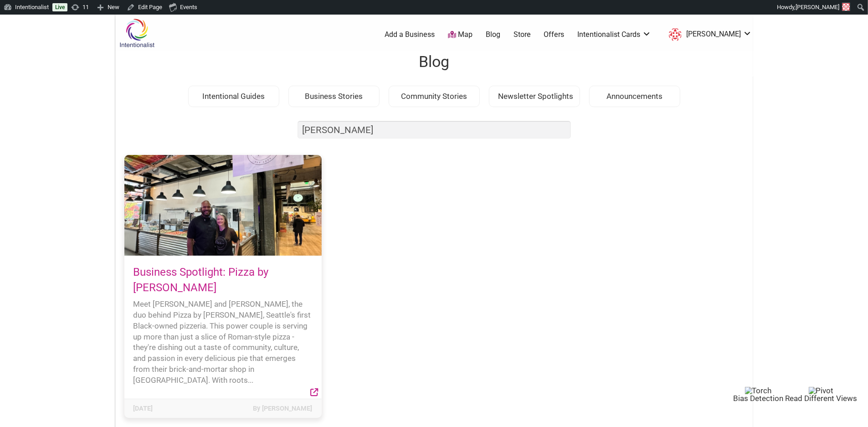
click at [187, 276] on link "Business Spotlight: Pizza by [PERSON_NAME]" at bounding box center [201, 280] width 135 height 28
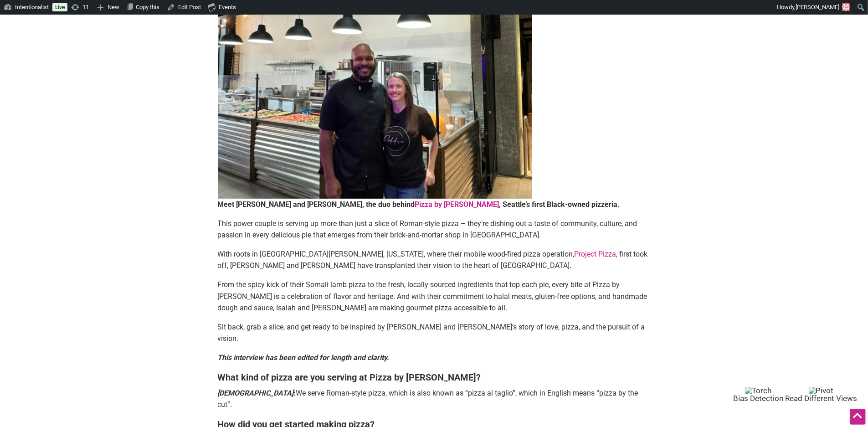
scroll to position [147, 0]
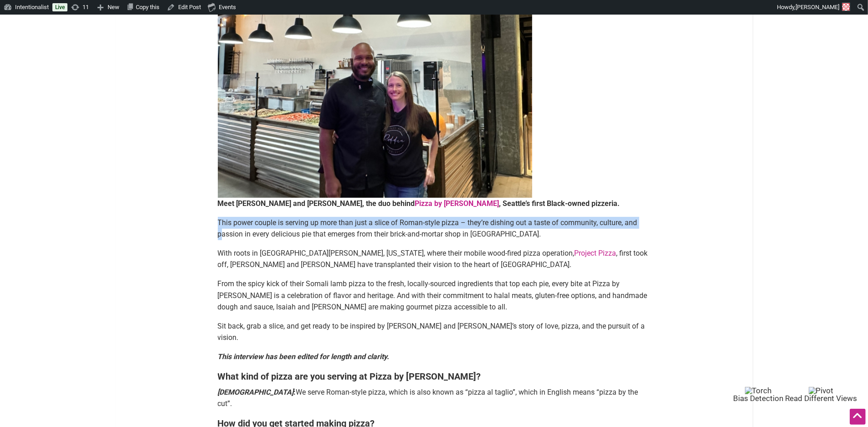
drag, startPoint x: 220, startPoint y: 209, endPoint x: 221, endPoint y: 239, distance: 30.1
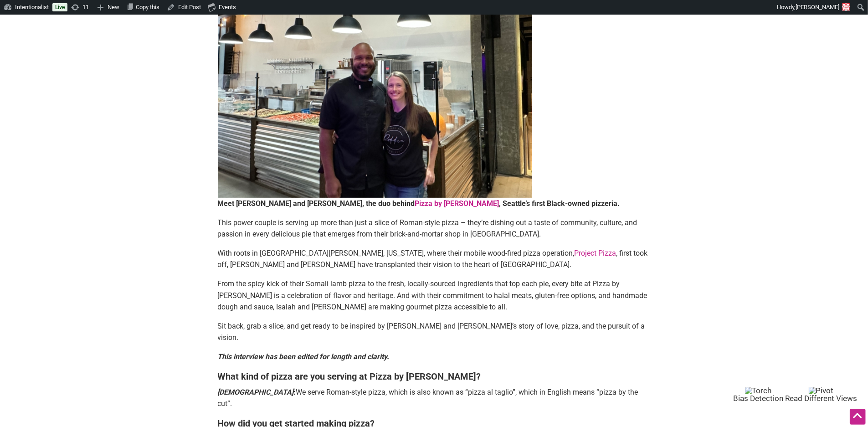
click at [218, 206] on strong "Meet Isaiah and Colleen, the duo behind Pizza by Ruffin , Seattle’s first Black…" at bounding box center [419, 203] width 402 height 9
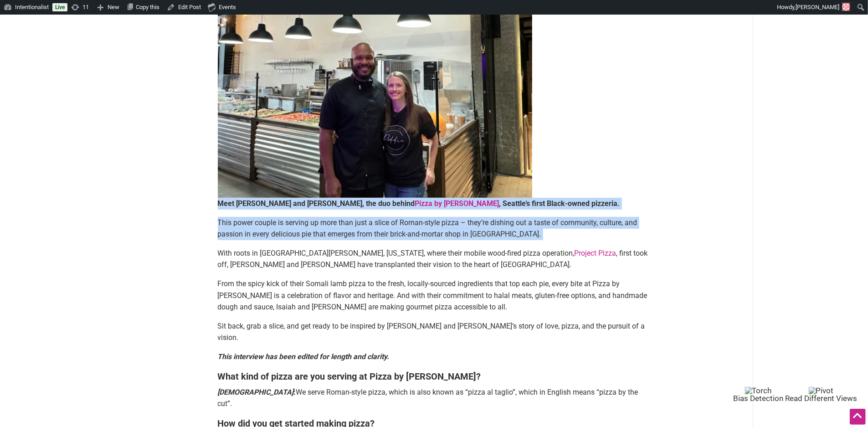
drag, startPoint x: 218, startPoint y: 206, endPoint x: 546, endPoint y: 231, distance: 328.7
copy div "Meet Isaiah and Colleen, the duo behind Pizza by Ruffin , Seattle’s first Black…"
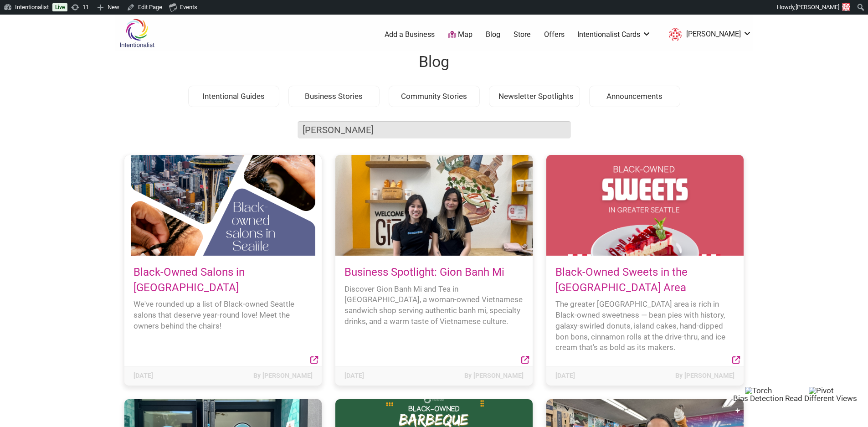
click at [337, 133] on input "[PERSON_NAME]" at bounding box center [434, 130] width 273 height 18
click at [337, 133] on input "ruffin" at bounding box center [434, 130] width 273 height 18
type input "[PERSON_NAME]"
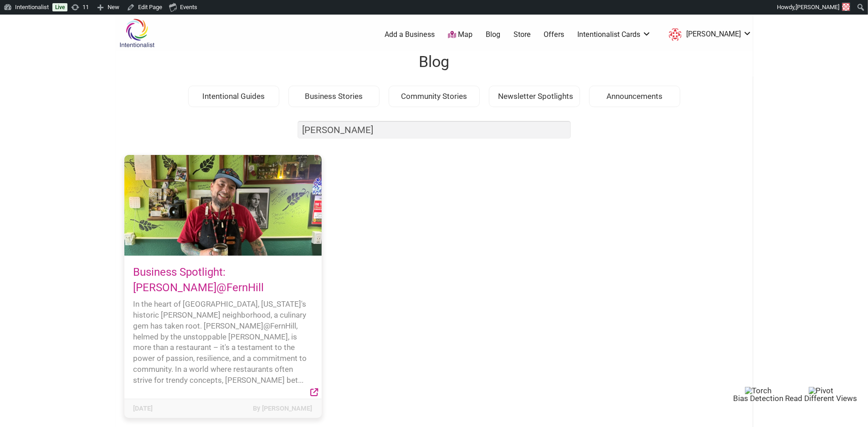
click at [180, 280] on h4 "Business Spotlight: [PERSON_NAME]@FernHill" at bounding box center [223, 280] width 179 height 31
click at [163, 271] on link "Business Spotlight: Tibbitts@FernHill" at bounding box center [199, 280] width 131 height 28
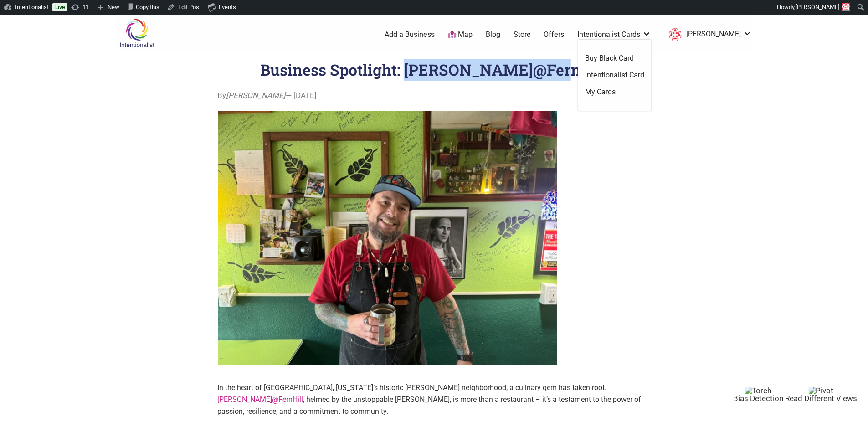
drag, startPoint x: 443, startPoint y: 66, endPoint x: 575, endPoint y: 65, distance: 131.7
click at [575, 65] on header "Business Spotlight: Tibbitts@FernHill Edit cover image" at bounding box center [435, 70] width 602 height 22
copy h1 "Tibbitts@FernHill"
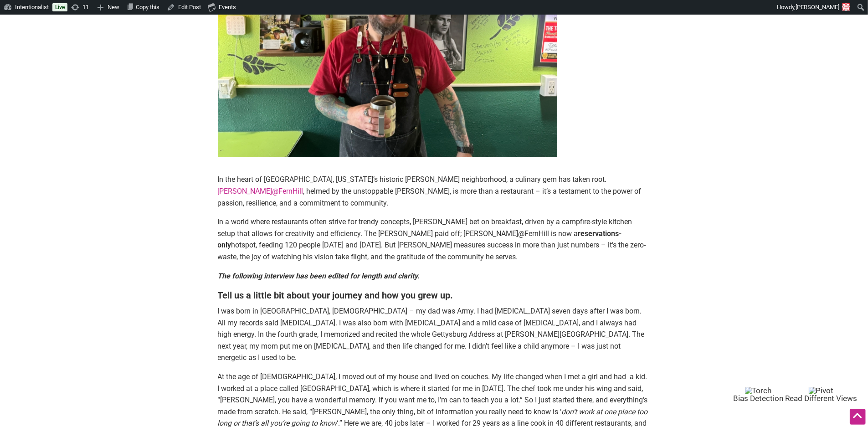
scroll to position [209, 0]
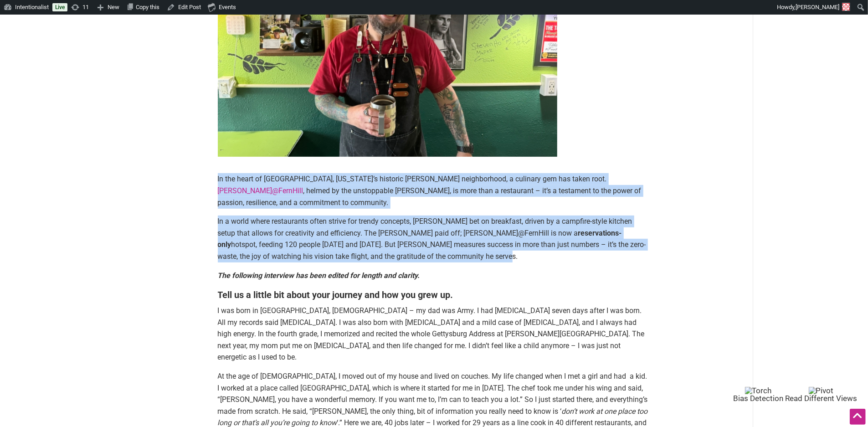
drag, startPoint x: 407, startPoint y: 259, endPoint x: 209, endPoint y: 180, distance: 213.4
copy div "In the heart of Tacoma, Washington’s historic Fern Hill neighborhood, a culinar…"
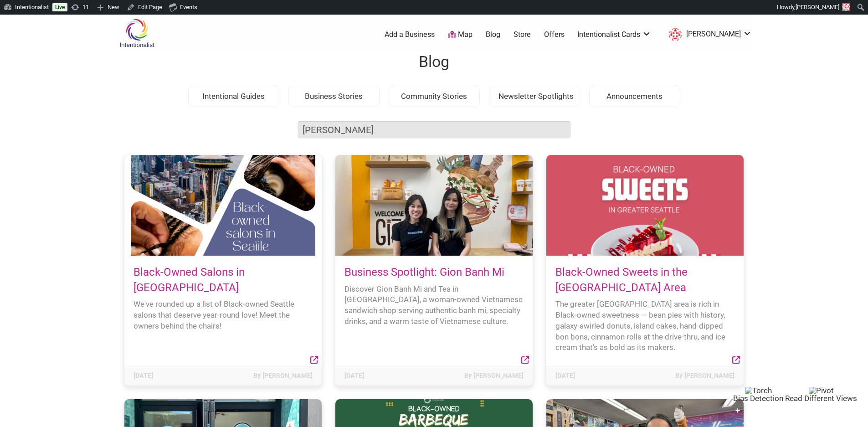
click at [320, 126] on input "tibbitts" at bounding box center [434, 130] width 273 height 18
click at [320, 126] on input "[PERSON_NAME]" at bounding box center [434, 130] width 273 height 18
click at [320, 126] on input "tibbitts" at bounding box center [434, 130] width 273 height 18
click at [340, 132] on input "tibbitts" at bounding box center [434, 130] width 273 height 18
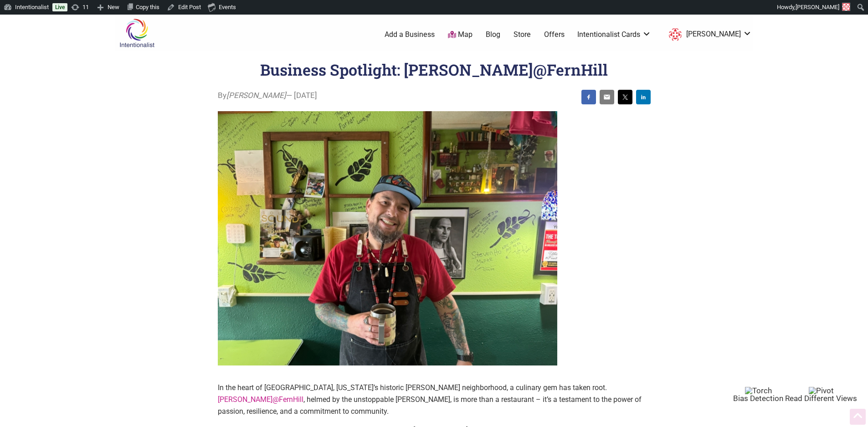
scroll to position [209, 0]
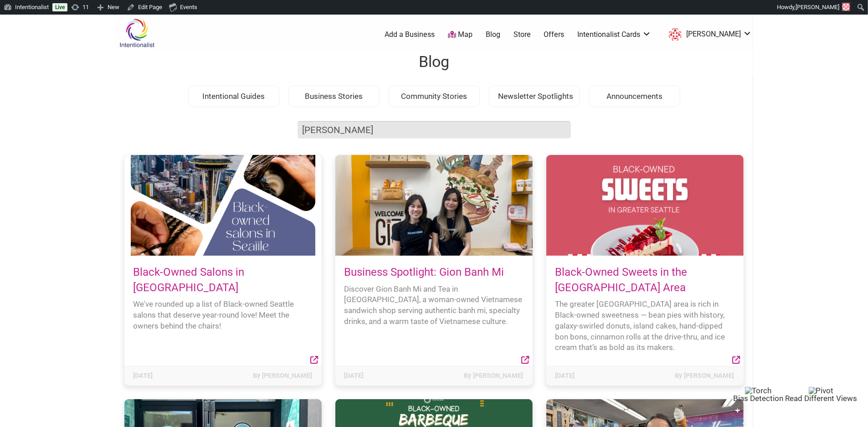
click at [377, 124] on input "tibbitts" at bounding box center [434, 130] width 273 height 18
type input "ruffin"
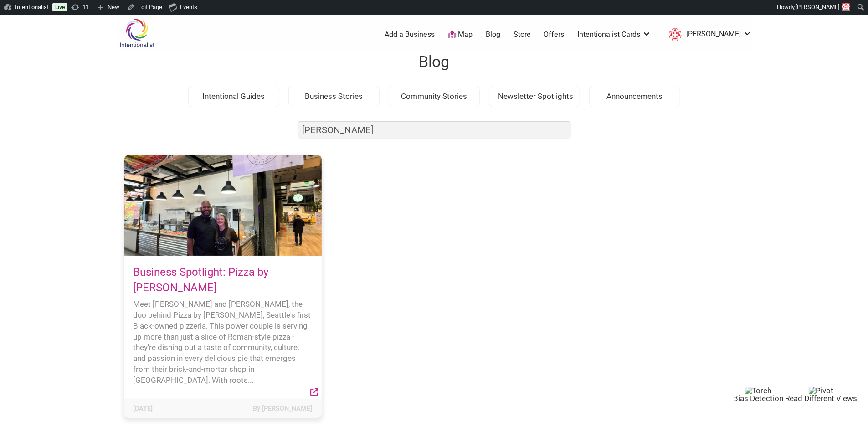
click at [248, 273] on link "Business Spotlight: Pizza by Ruffin" at bounding box center [201, 280] width 135 height 28
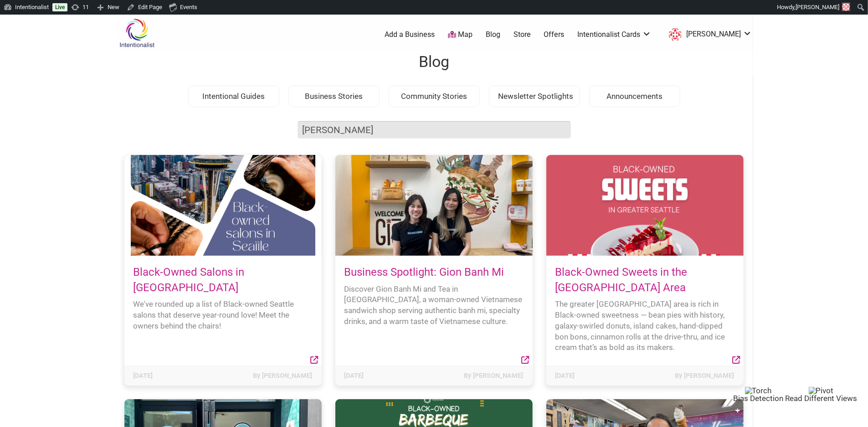
click at [311, 127] on input "ruffin" at bounding box center [434, 130] width 273 height 18
type input "patrick"
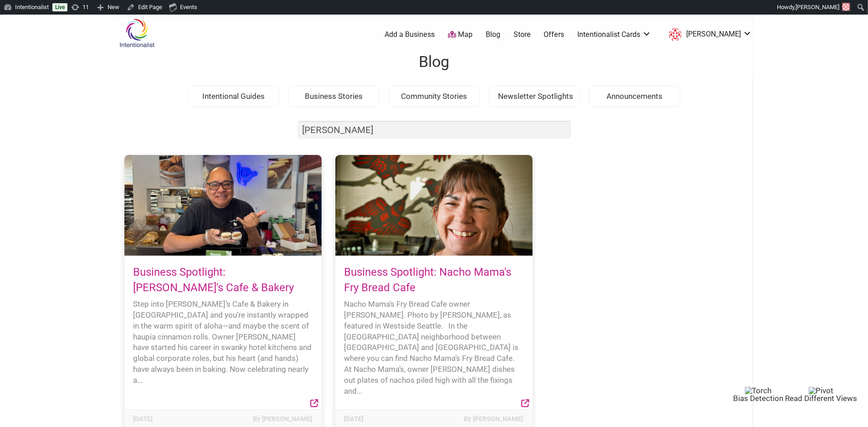
click at [265, 275] on link "Business Spotlight: Patrick's Cafe & Bakery" at bounding box center [214, 280] width 161 height 28
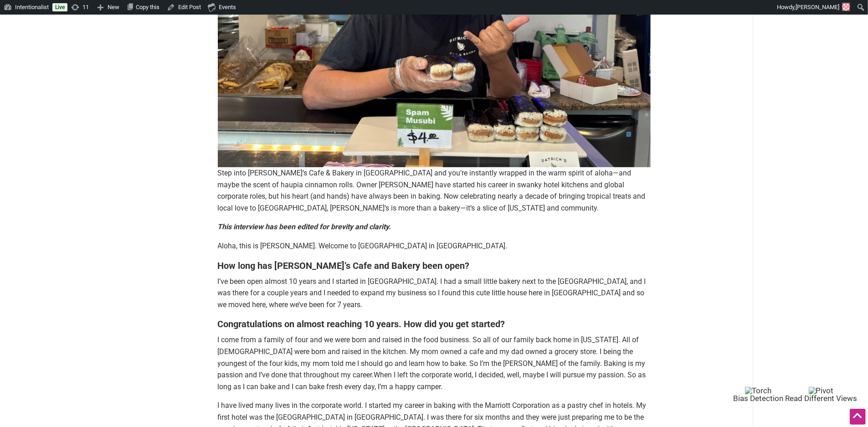
scroll to position [267, 0]
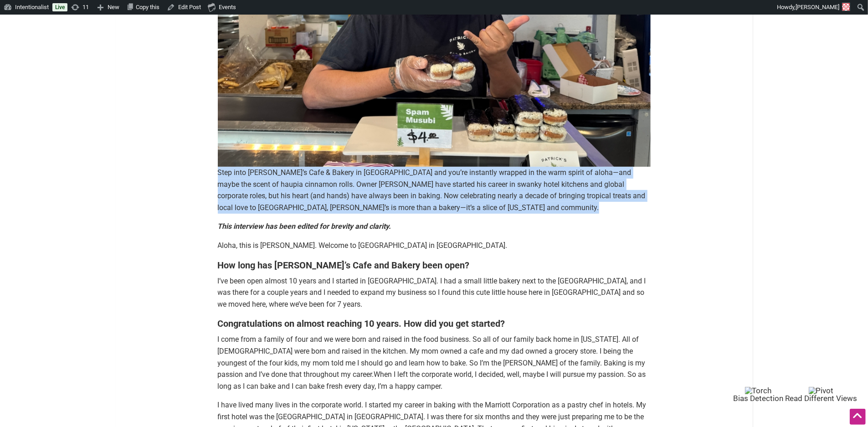
drag, startPoint x: 216, startPoint y: 175, endPoint x: 219, endPoint y: 225, distance: 49.4
copy div "Step into [PERSON_NAME]’s Cafe & Bakery in [GEOGRAPHIC_DATA] and you’re instant…"
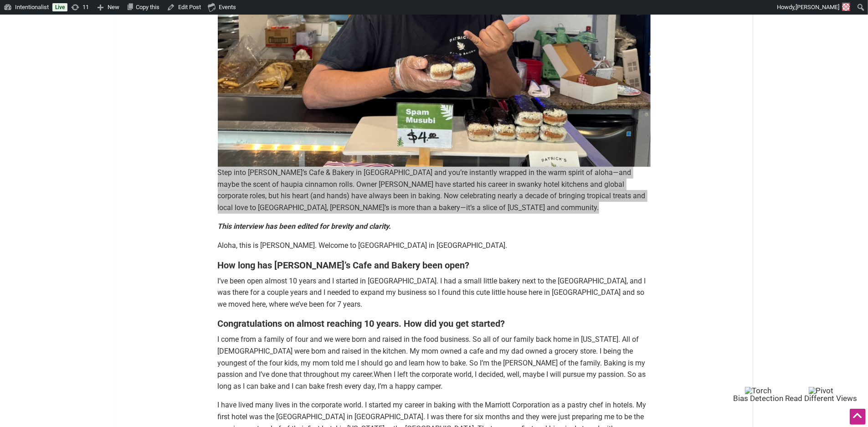
scroll to position [0, 0]
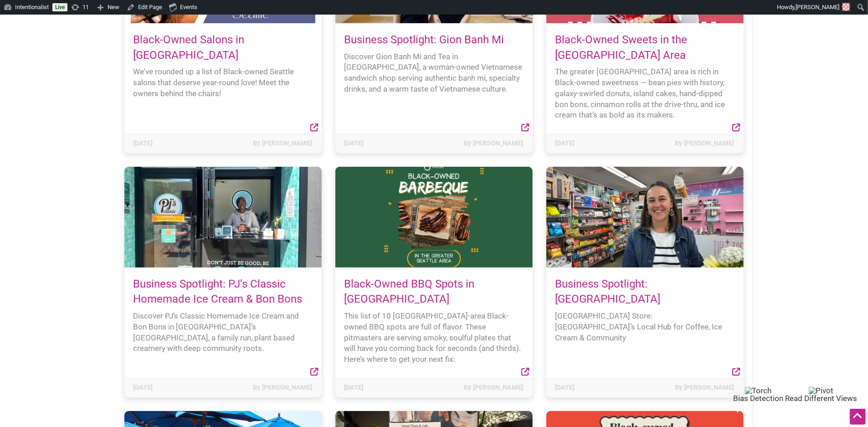
scroll to position [235, 0]
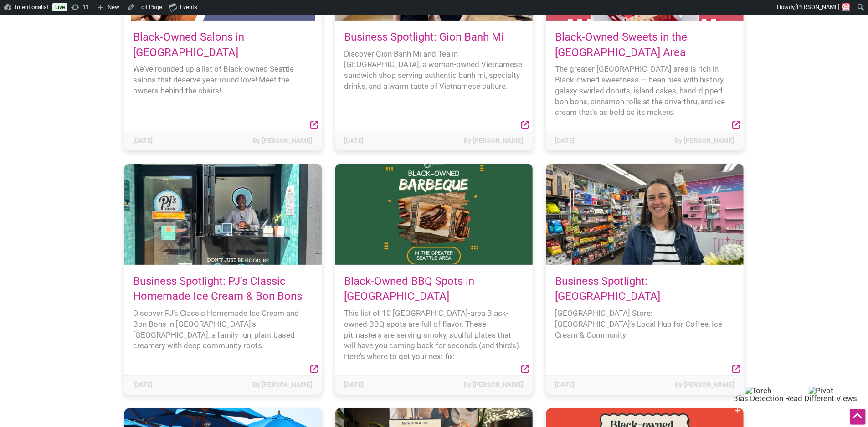
click at [236, 288] on h4 "Business Spotlight: PJ’s Classic Homemade Ice Cream & Bon Bons" at bounding box center [223, 289] width 179 height 31
click at [229, 278] on link "Business Spotlight: PJ’s Classic Homemade Ice Cream & Bon Bons" at bounding box center [218, 289] width 169 height 28
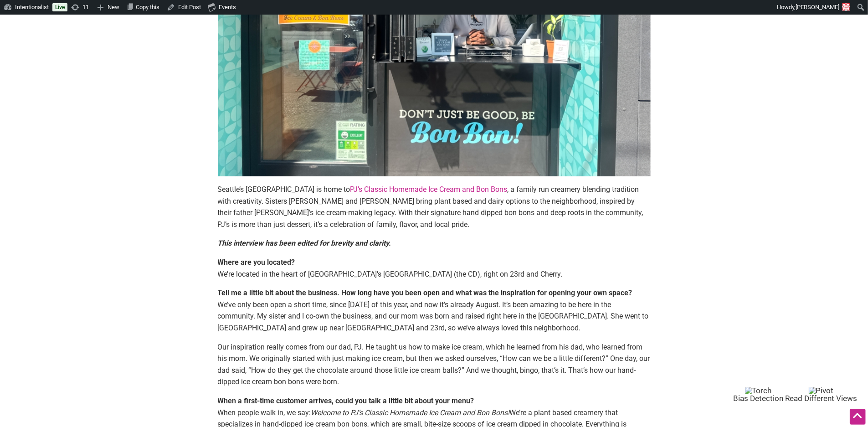
scroll to position [259, 0]
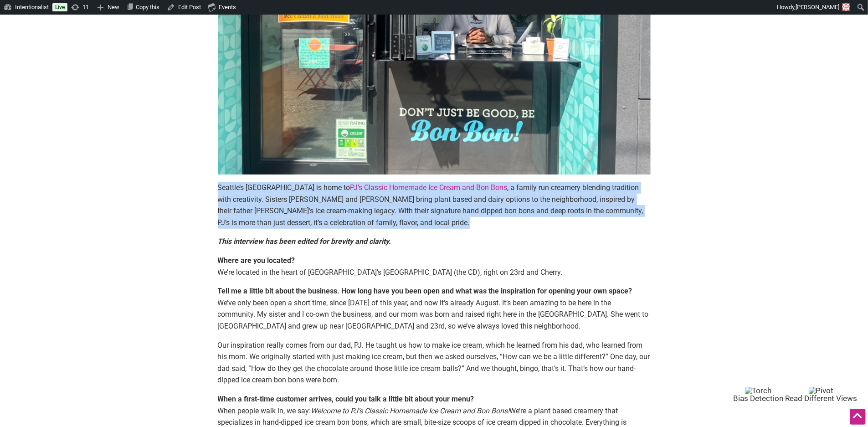
drag, startPoint x: 215, startPoint y: 189, endPoint x: 219, endPoint y: 232, distance: 42.5
click at [219, 232] on article "By [PERSON_NAME] — [DATE] Seattle’s [GEOGRAPHIC_DATA] is home to PJ’s Classic H…" at bounding box center [434, 351] width 451 height 1040
copy div "Seattle’s [GEOGRAPHIC_DATA] is home to PJ’s Classic Homemade Ice Cream and Bon …"
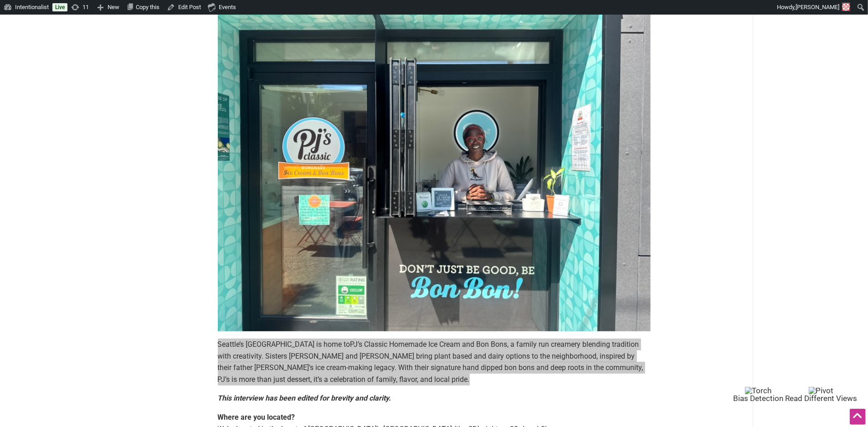
scroll to position [0, 0]
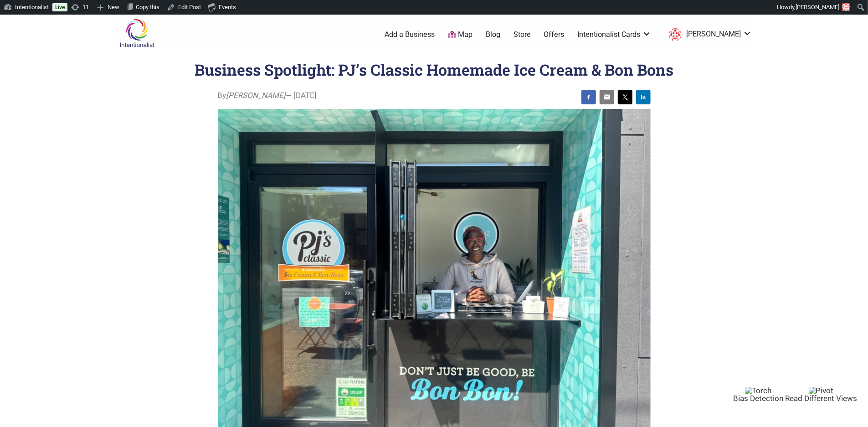
click at [136, 32] on img at bounding box center [136, 33] width 43 height 30
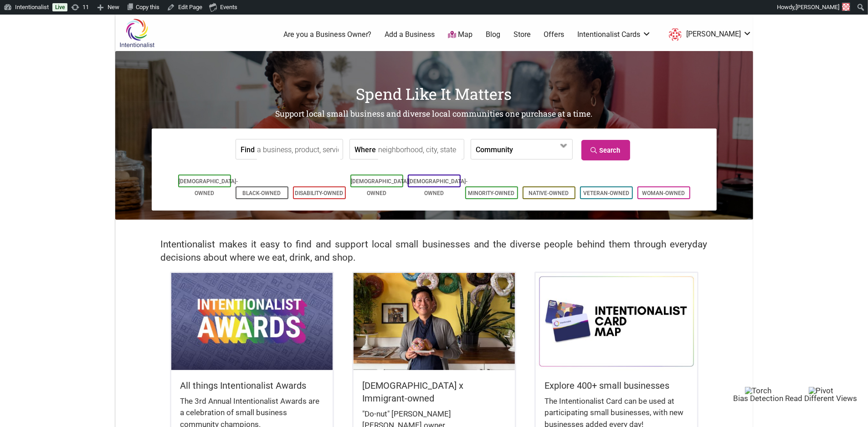
click at [306, 151] on input "Find" at bounding box center [298, 149] width 83 height 21
click at [307, 167] on div "[PERSON_NAME]'s Cafe and Bakery" at bounding box center [323, 177] width 122 height 31
type input "[PERSON_NAME]'s Cafe and Bakery"
click at [211, 333] on img at bounding box center [251, 321] width 161 height 97
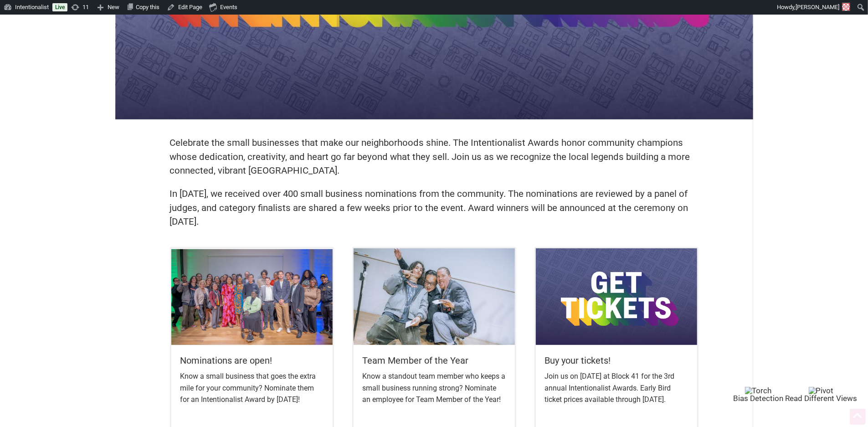
scroll to position [166, 0]
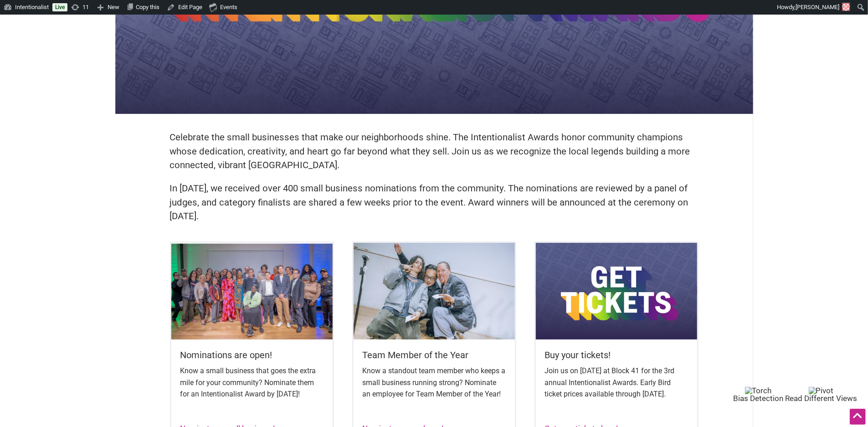
click at [588, 307] on img at bounding box center [616, 291] width 161 height 97
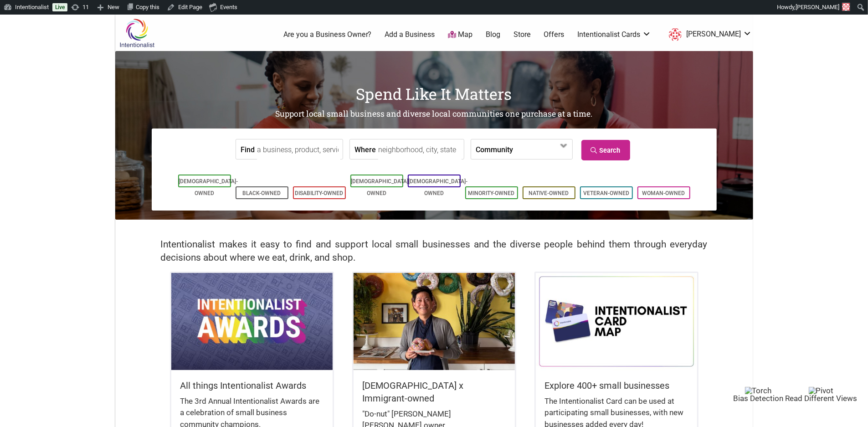
click at [500, 31] on link "Blog" at bounding box center [493, 35] width 15 height 10
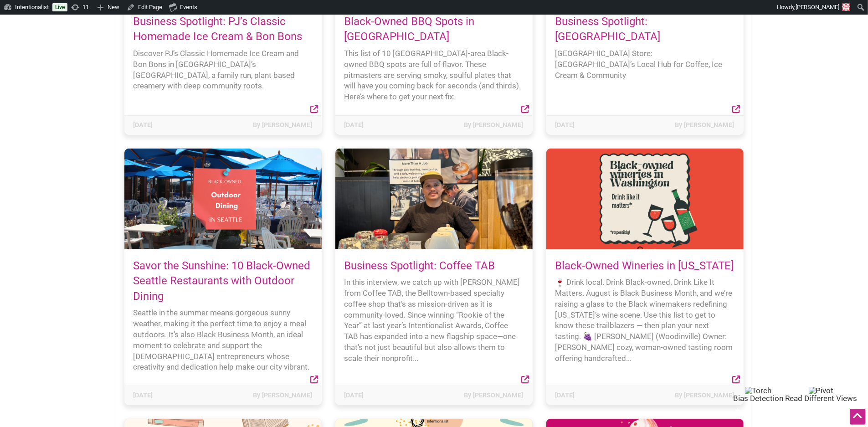
scroll to position [496, 0]
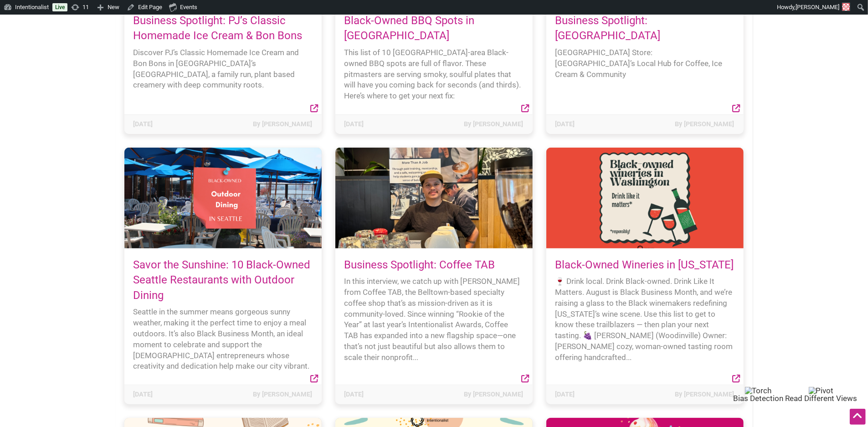
click at [582, 258] on link "Black-Owned Wineries in Washington" at bounding box center [645, 264] width 179 height 13
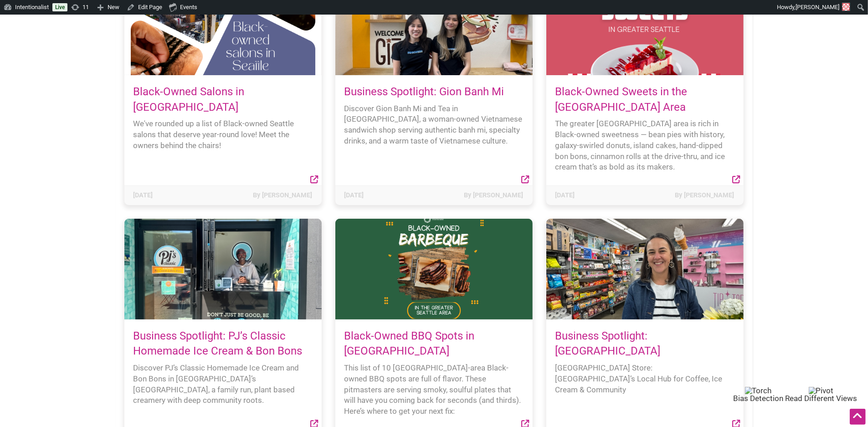
scroll to position [150, 0]
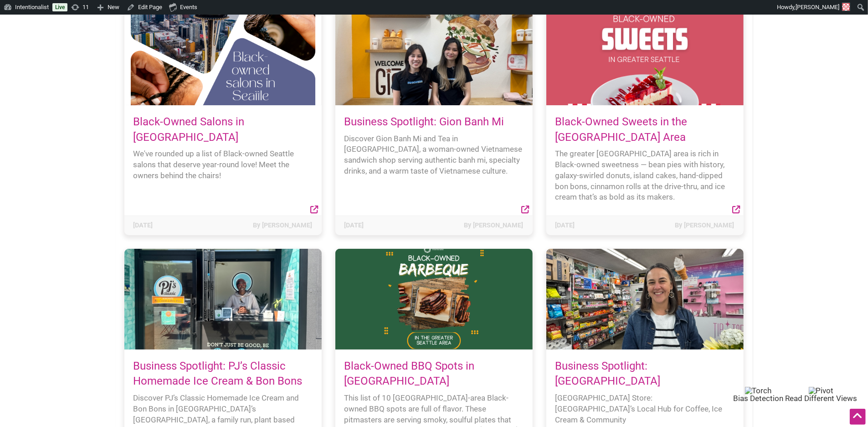
click at [245, 122] on link "Black-Owned Salons in Seattle" at bounding box center [189, 129] width 111 height 28
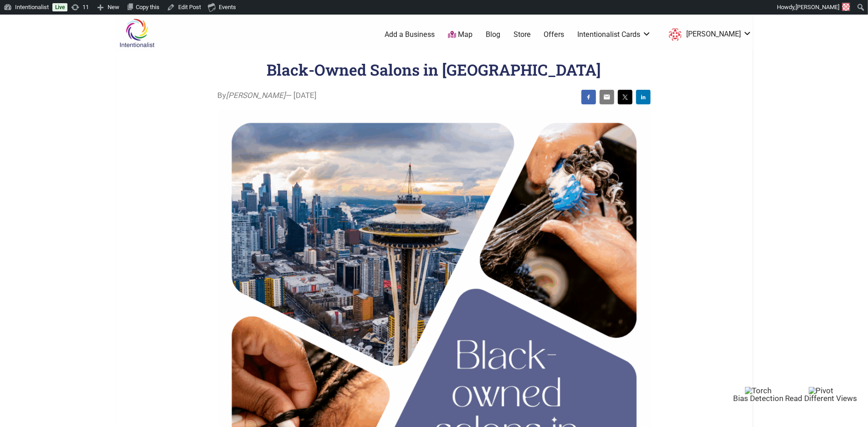
click at [500, 34] on link "Blog" at bounding box center [493, 35] width 15 height 10
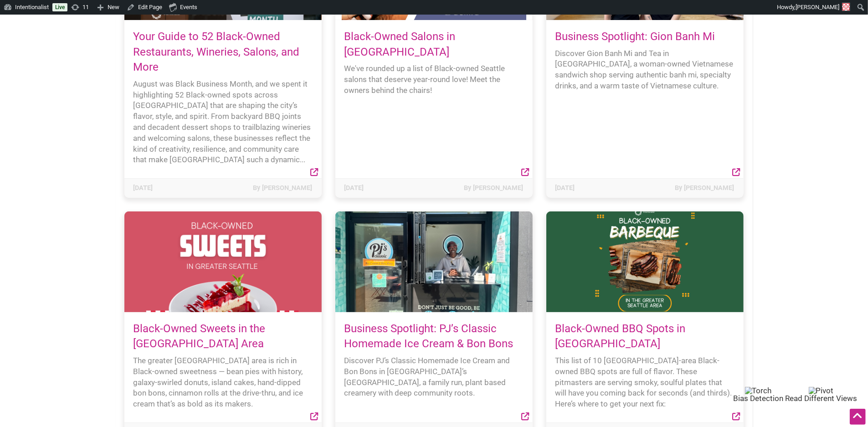
scroll to position [122, 0]
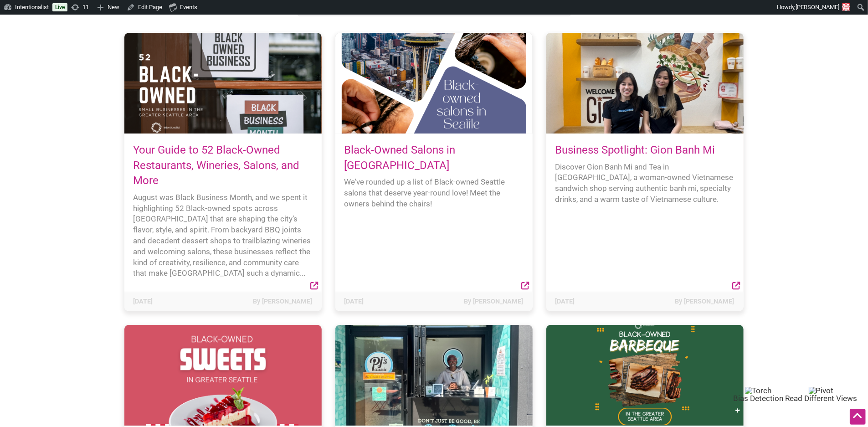
click at [201, 167] on link "Your Guide to 52 Black-Owned Restaurants, Wineries, Salons, and More" at bounding box center [217, 165] width 166 height 43
